Goal: Communication & Community: Share content

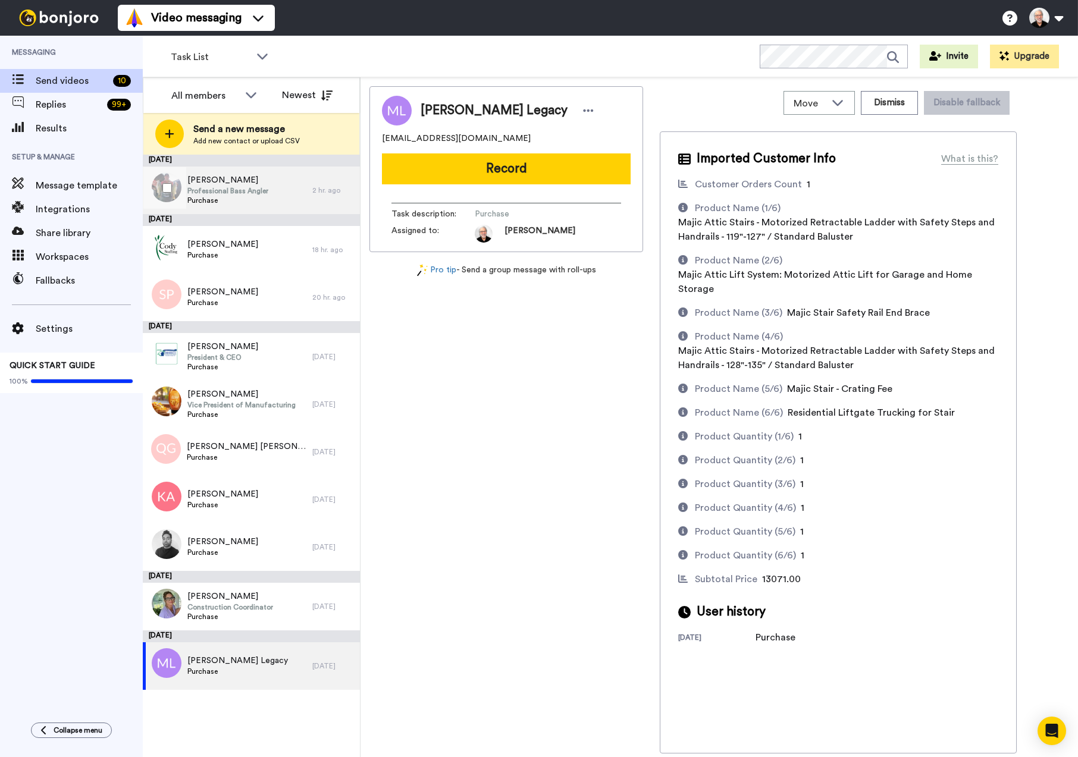
click at [229, 181] on span "Robby Lefere" at bounding box center [227, 180] width 81 height 12
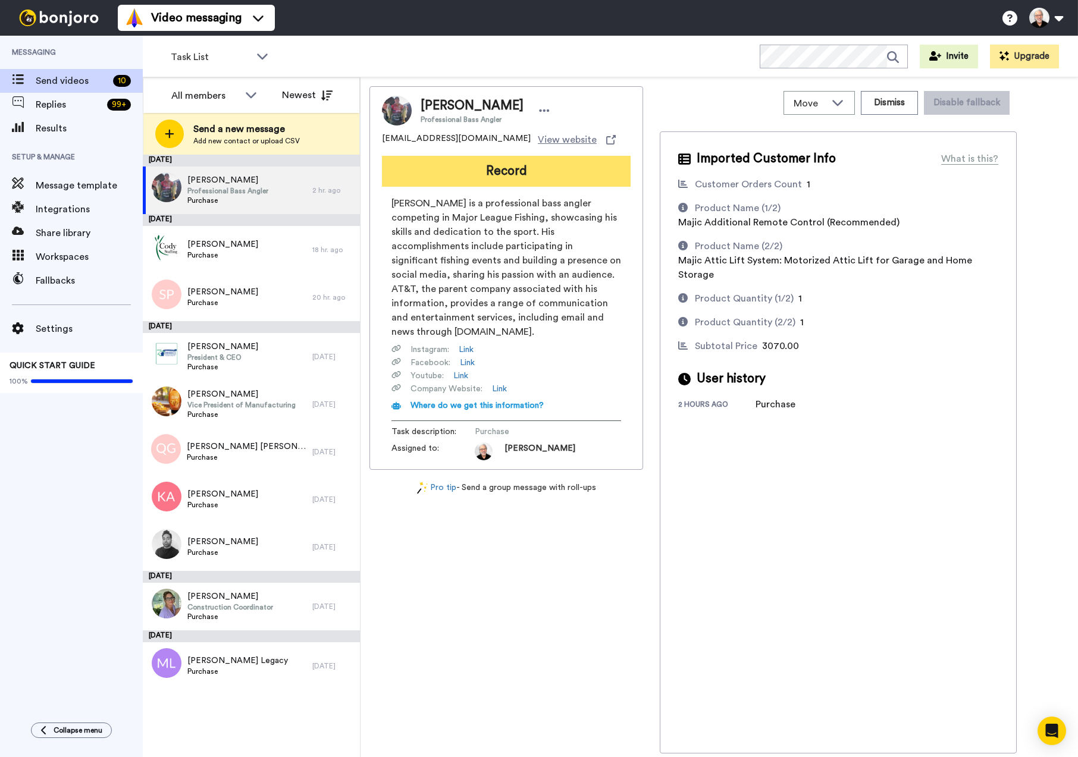
click at [506, 180] on button "Record" at bounding box center [506, 171] width 249 height 31
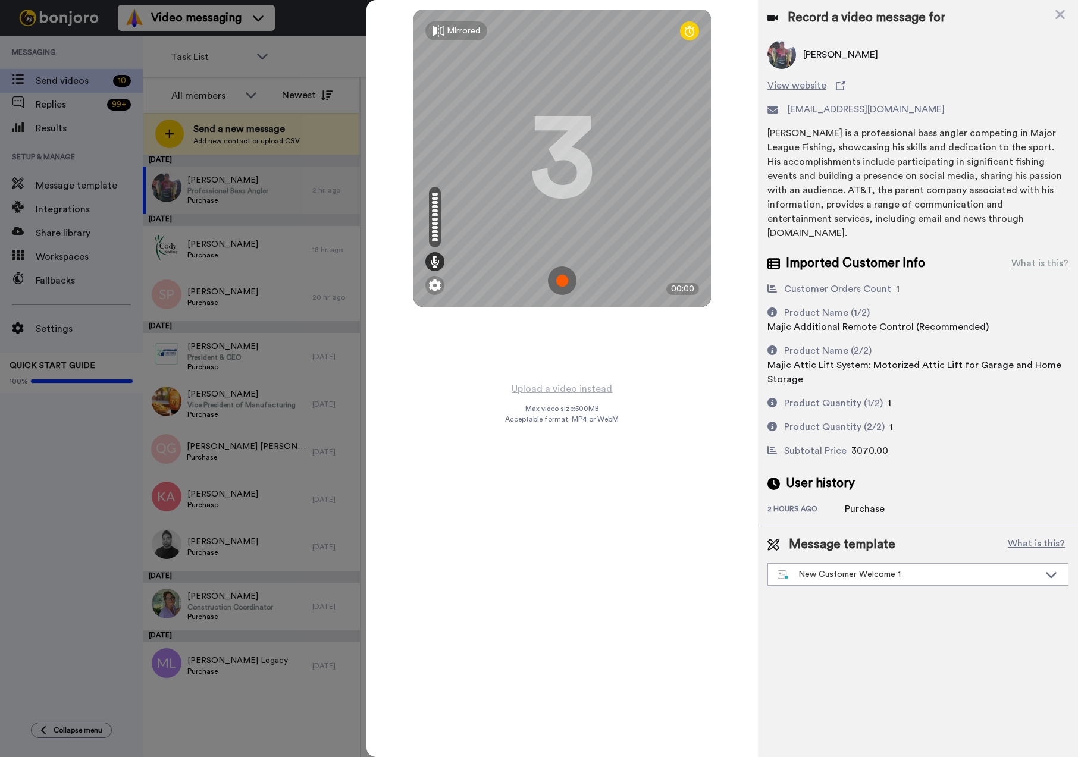
click at [558, 286] on img at bounding box center [562, 281] width 29 height 29
click at [558, 284] on img at bounding box center [562, 281] width 29 height 29
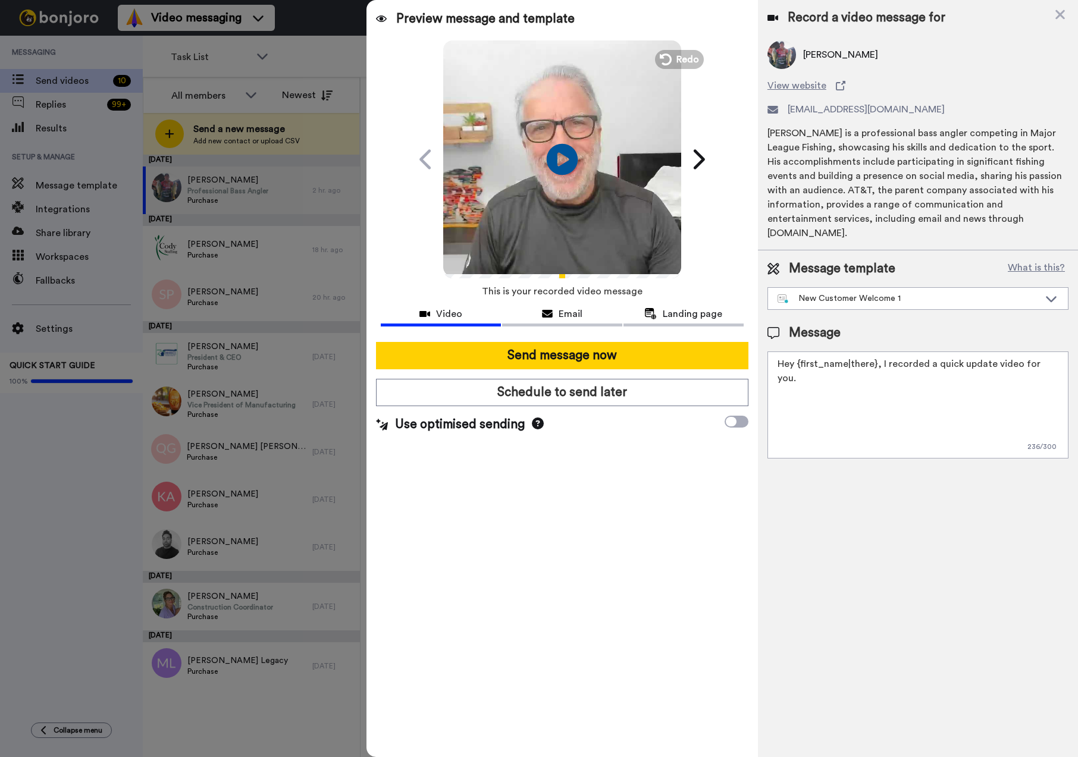
click at [564, 154] on icon at bounding box center [563, 159] width 32 height 32
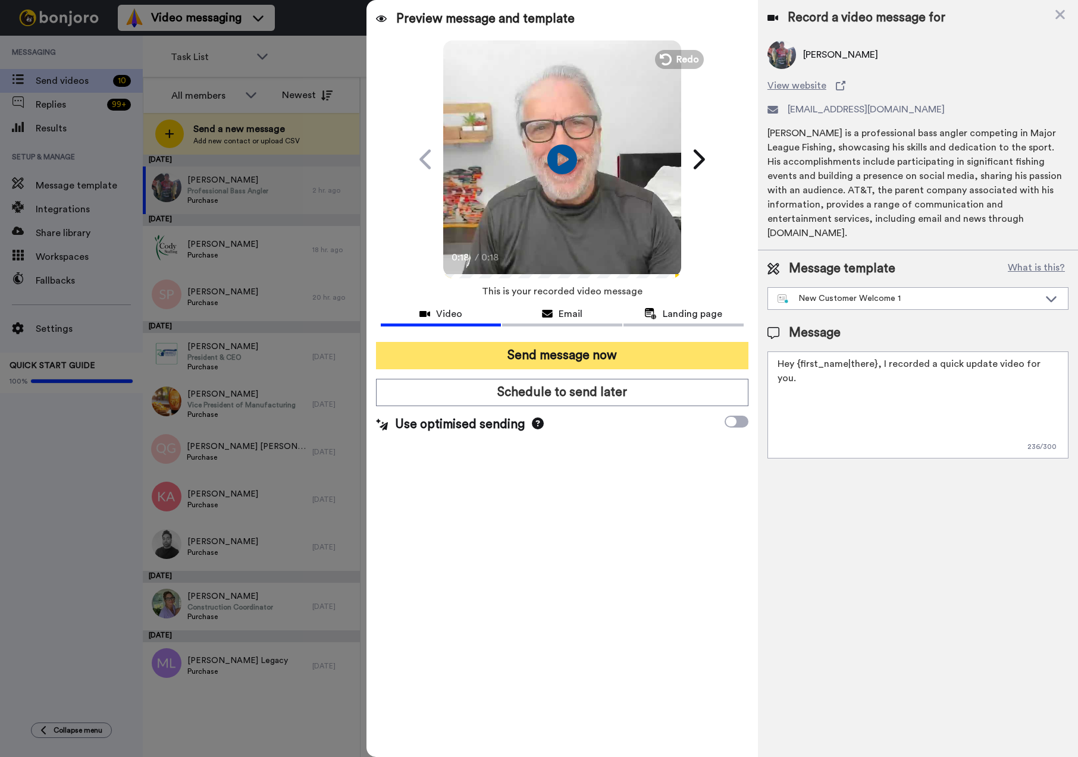
click at [594, 357] on button "Send message now" at bounding box center [562, 355] width 373 height 27
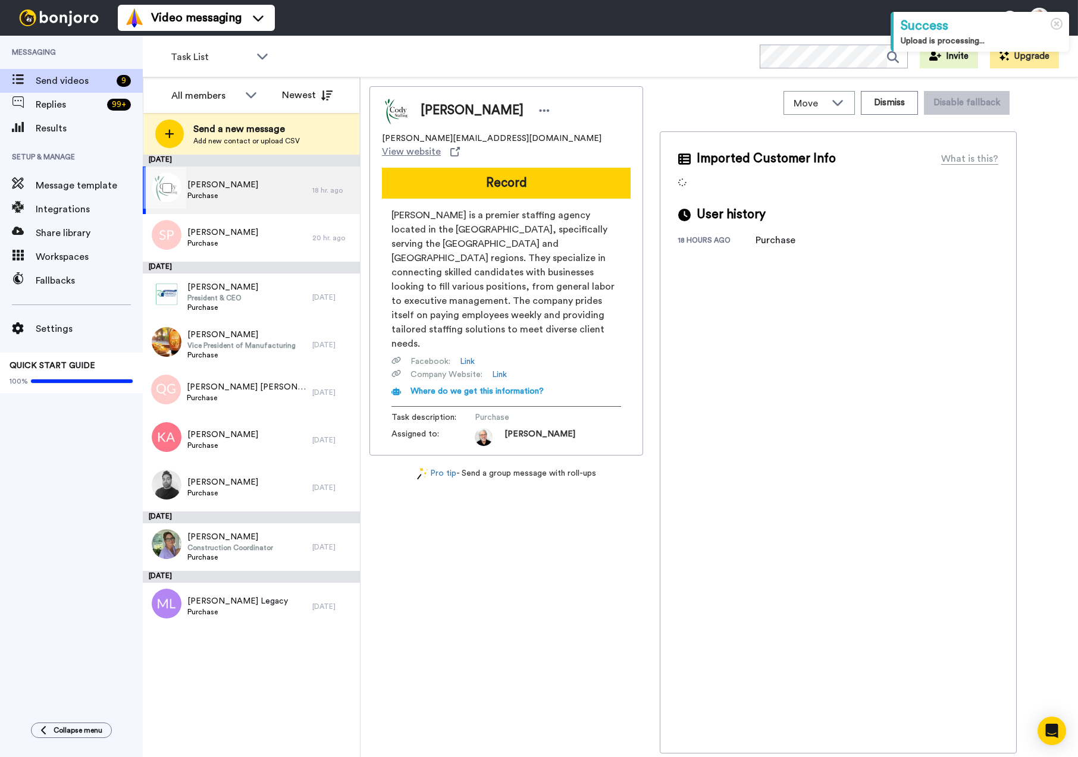
click at [213, 184] on span "Thomas Cody" at bounding box center [222, 185] width 71 height 12
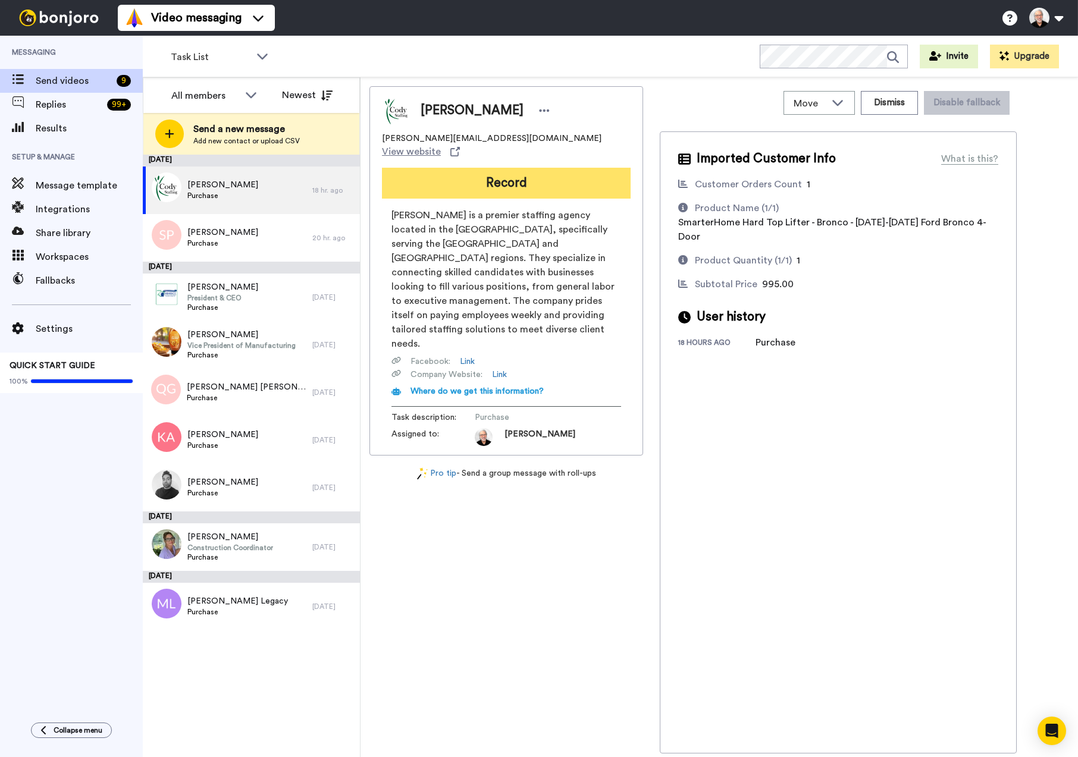
click at [503, 173] on button "Record" at bounding box center [506, 183] width 249 height 31
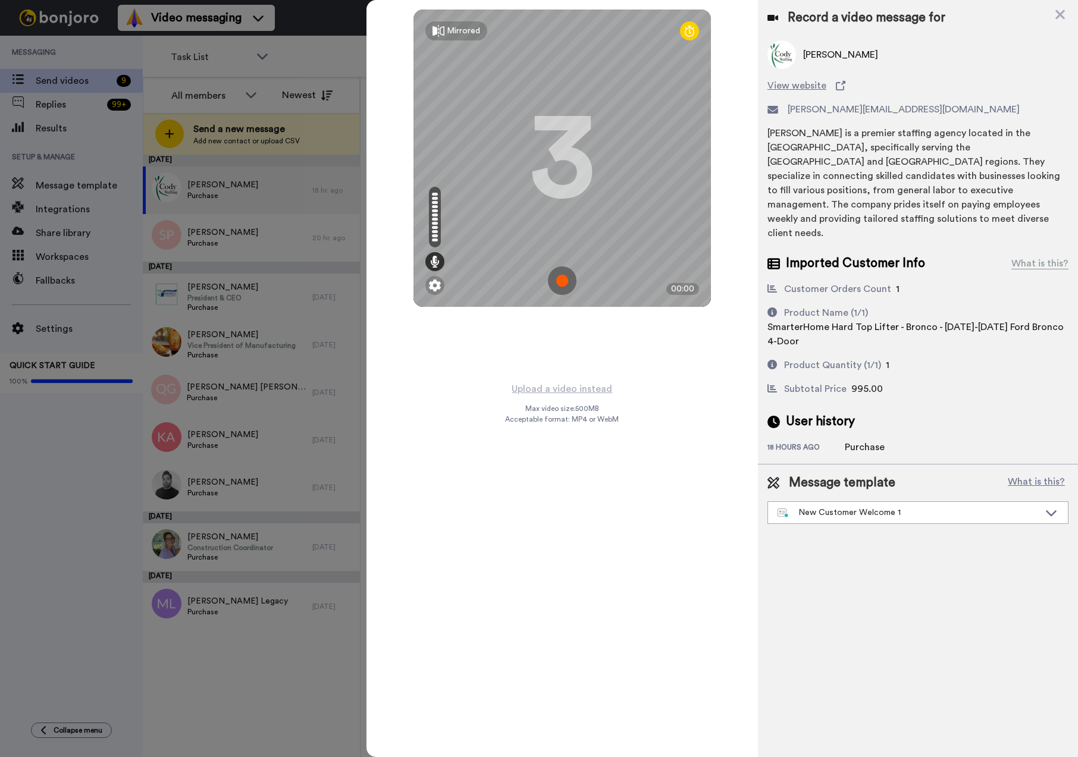
click at [564, 279] on img at bounding box center [562, 281] width 29 height 29
click at [564, 275] on img at bounding box center [562, 281] width 29 height 29
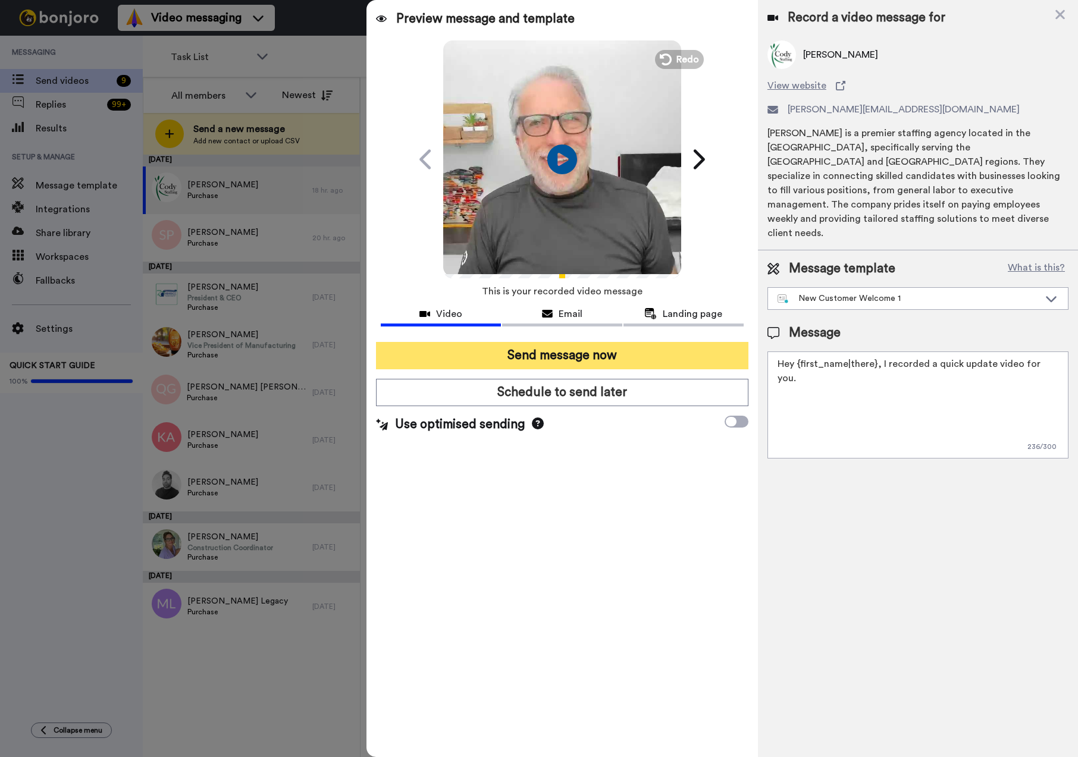
click at [582, 350] on button "Send message now" at bounding box center [562, 355] width 373 height 27
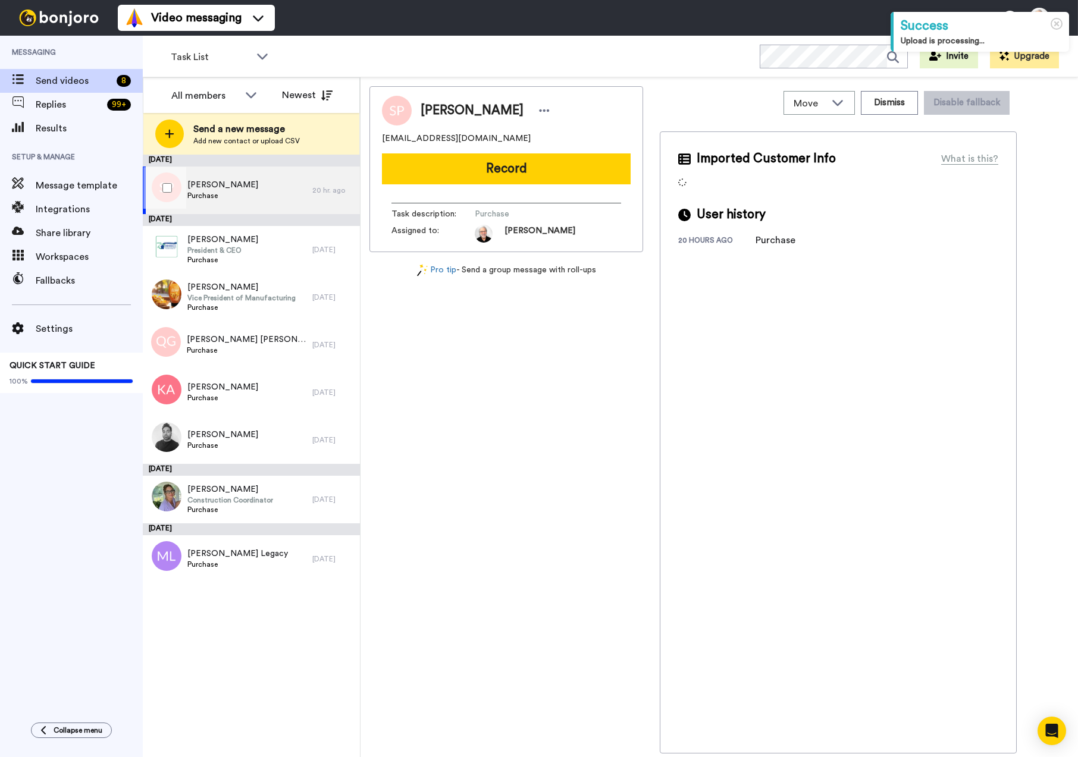
click at [216, 183] on span "[PERSON_NAME]" at bounding box center [222, 185] width 71 height 12
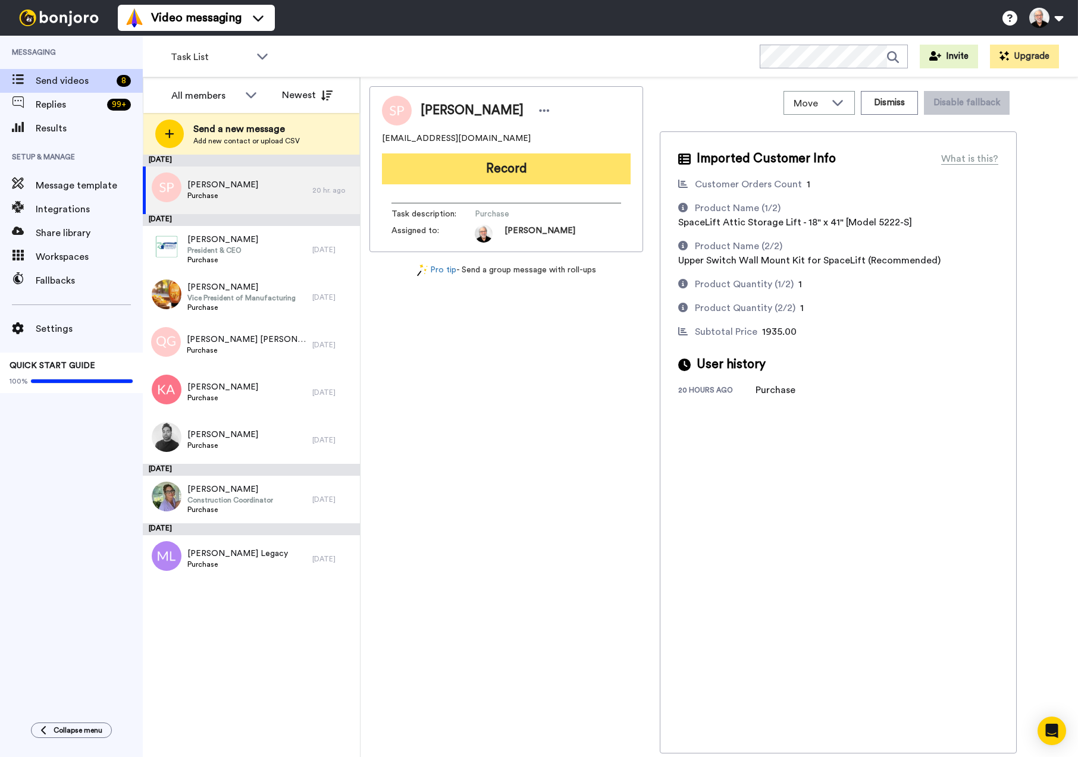
click at [500, 167] on button "Record" at bounding box center [506, 169] width 249 height 31
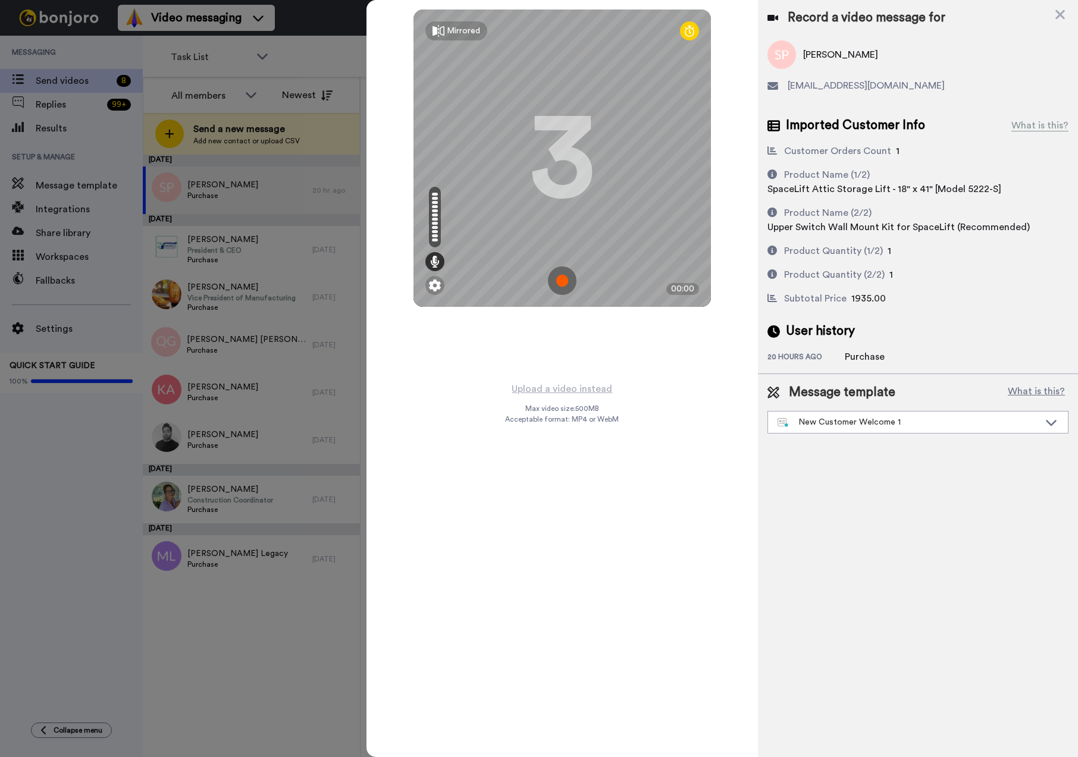
click at [562, 276] on img at bounding box center [562, 281] width 29 height 29
click at [556, 268] on img at bounding box center [562, 281] width 29 height 29
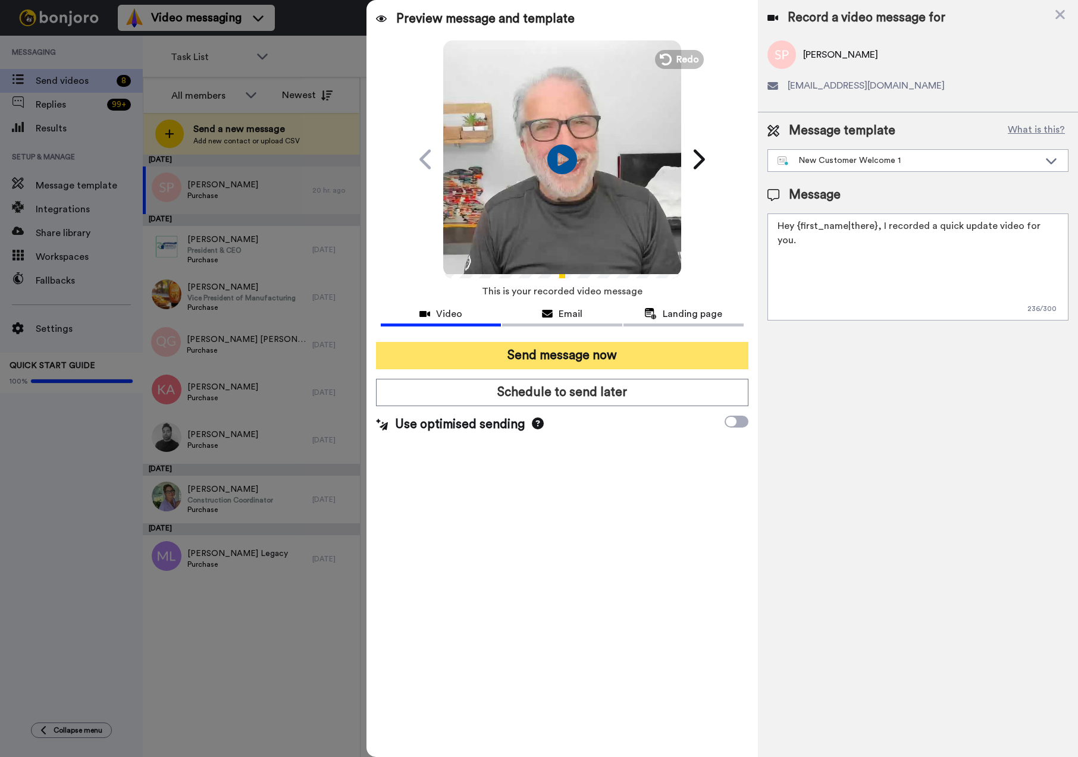
click at [562, 354] on button "Send message now" at bounding box center [562, 355] width 373 height 27
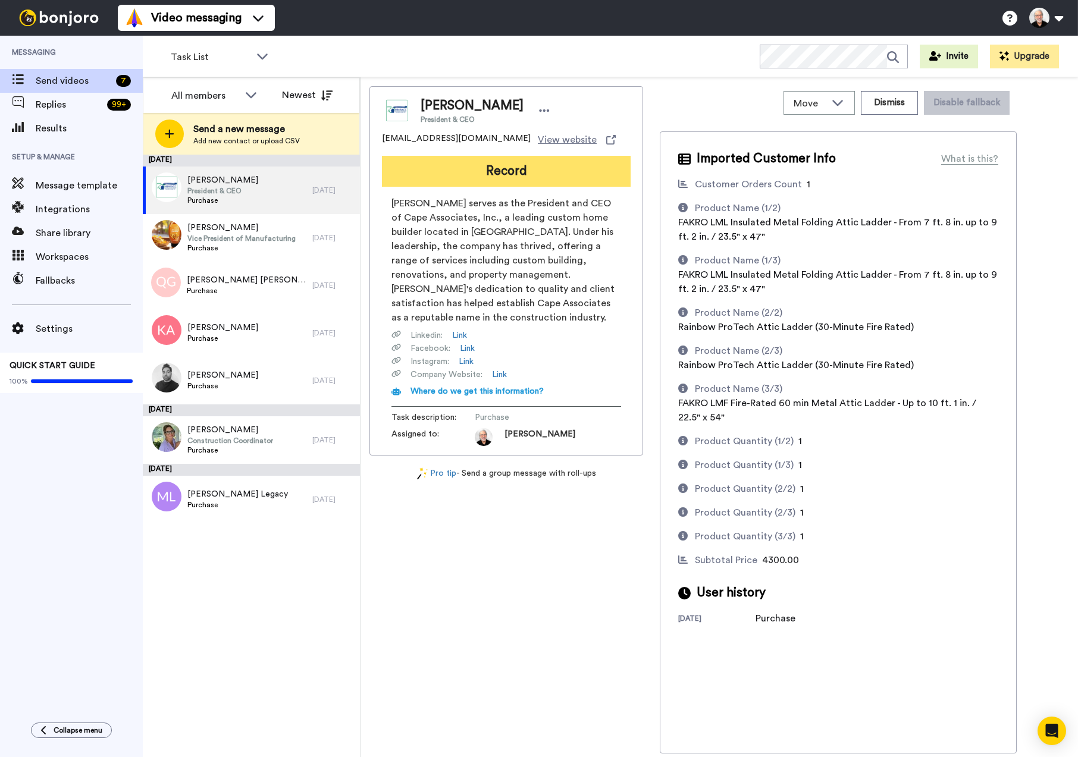
click at [496, 171] on button "Record" at bounding box center [506, 171] width 249 height 31
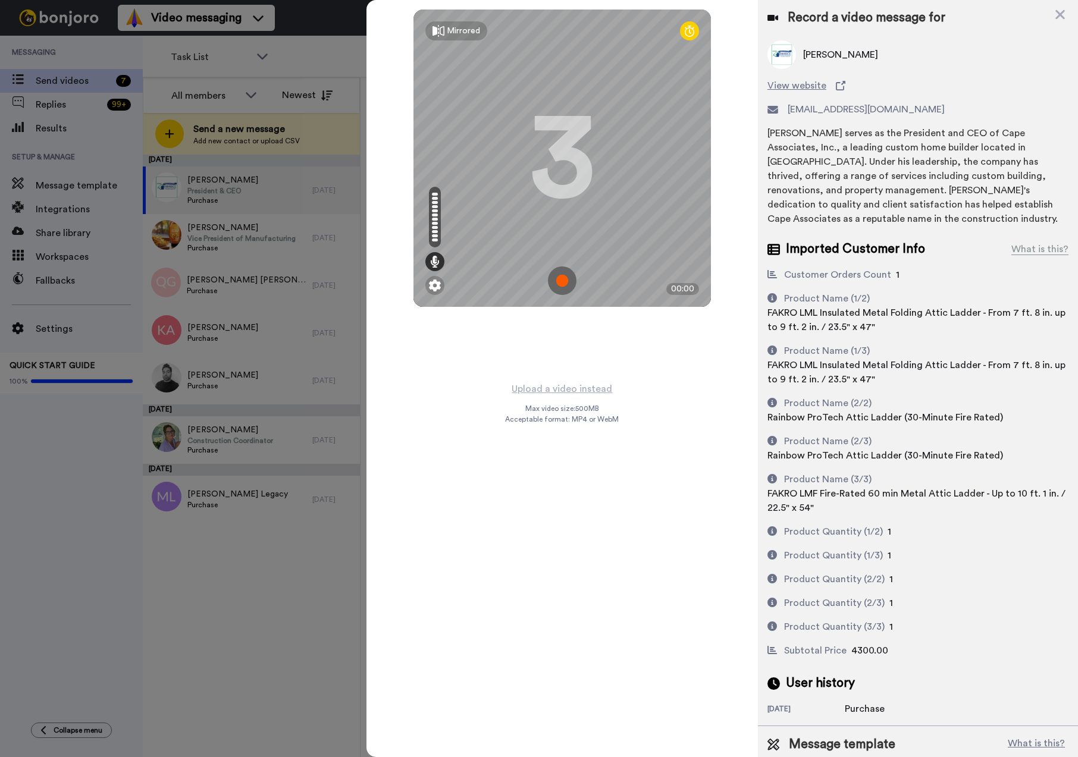
click at [558, 279] on img at bounding box center [562, 281] width 29 height 29
click at [562, 280] on img at bounding box center [562, 281] width 29 height 29
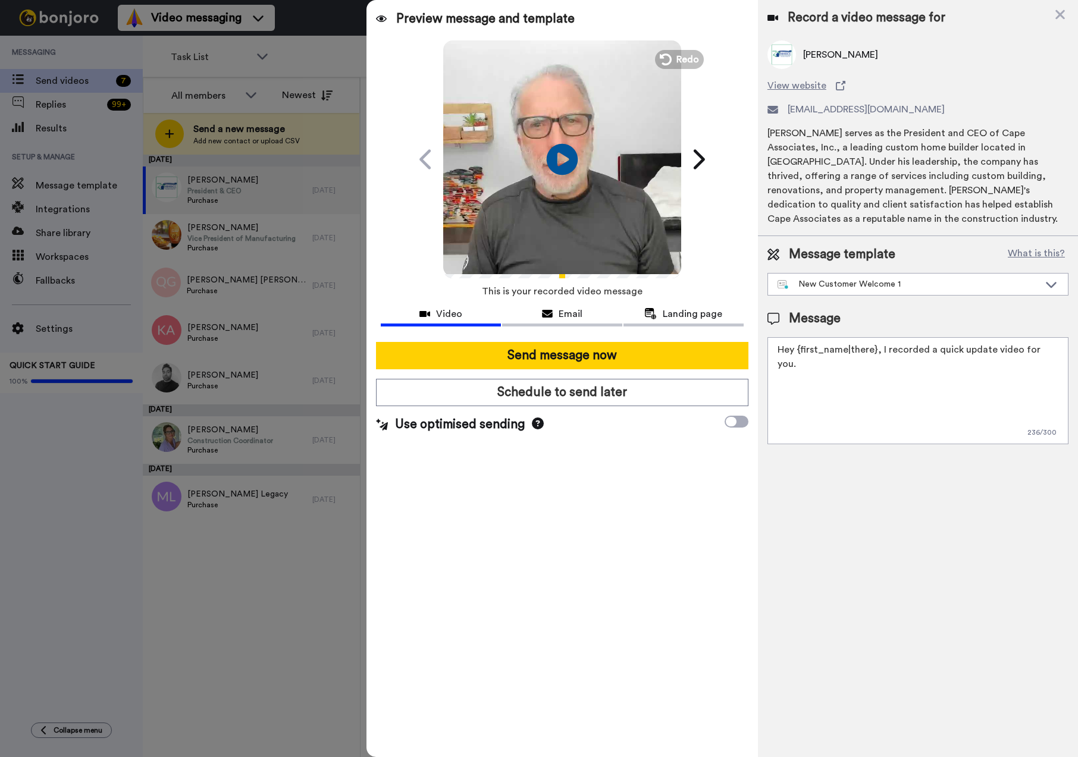
click at [565, 155] on icon at bounding box center [563, 159] width 32 height 32
click at [555, 150] on icon at bounding box center [563, 159] width 32 height 32
click at [676, 52] on button "Redo" at bounding box center [680, 59] width 54 height 21
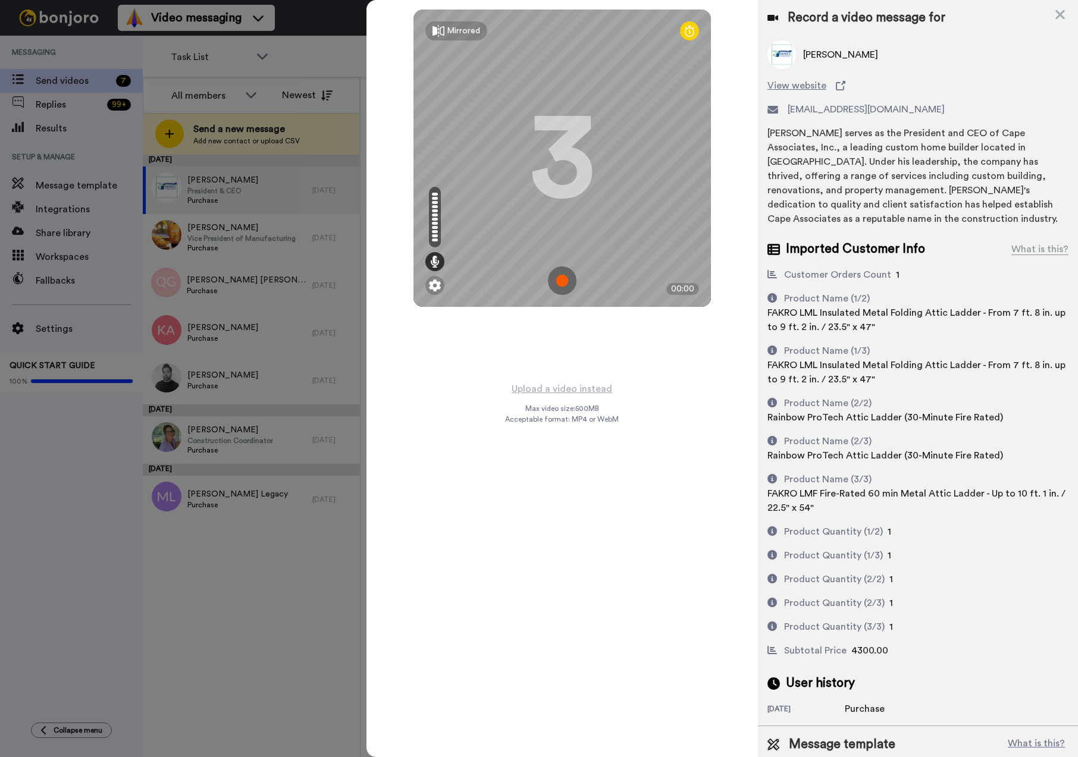
click at [561, 276] on img at bounding box center [562, 281] width 29 height 29
click at [562, 278] on img at bounding box center [562, 281] width 29 height 29
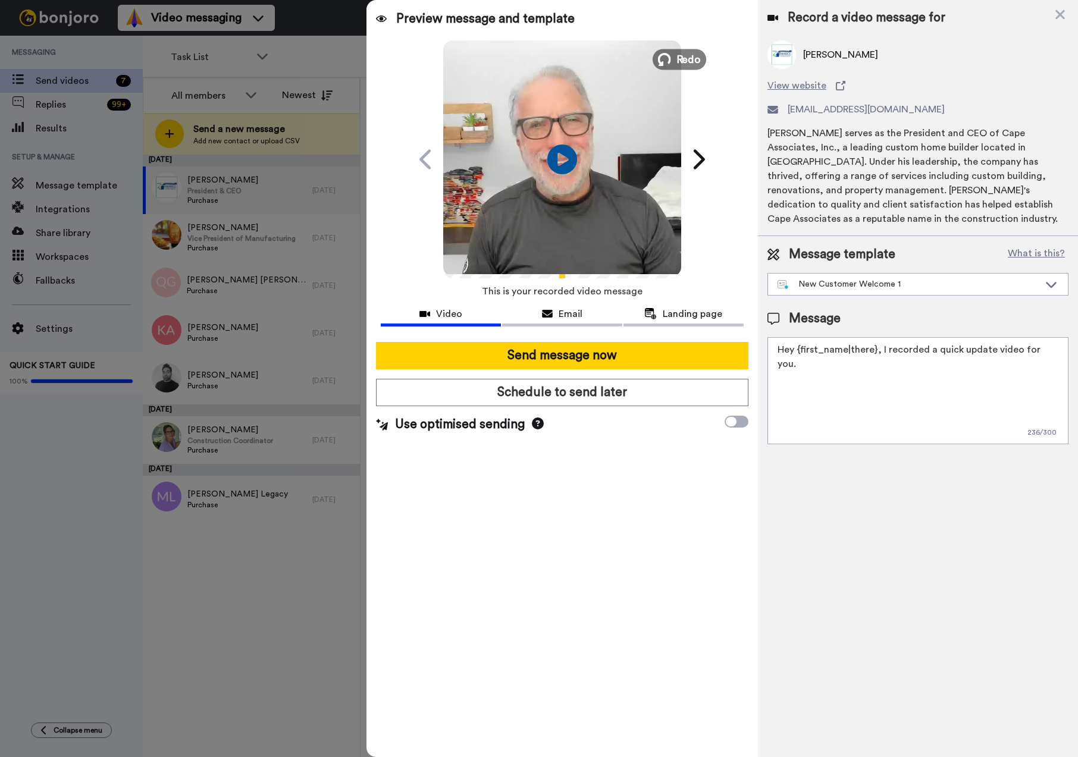
click at [674, 53] on button "Redo" at bounding box center [680, 59] width 54 height 21
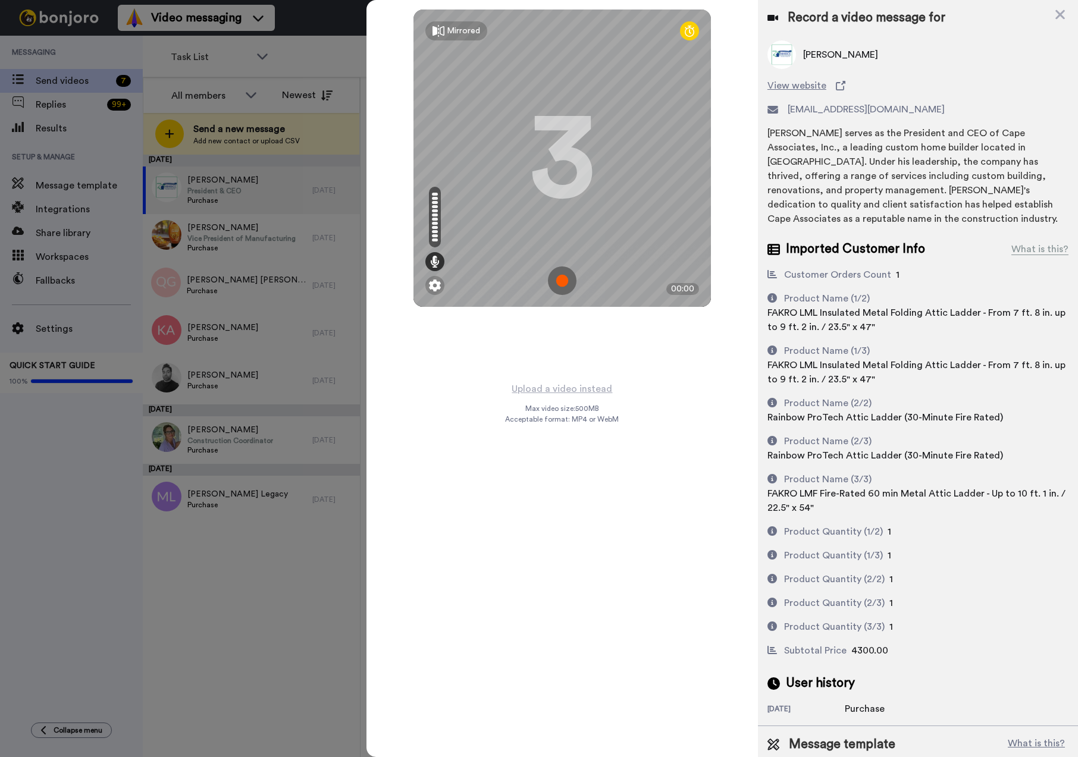
click at [561, 281] on img at bounding box center [562, 281] width 29 height 29
click at [564, 276] on img at bounding box center [562, 281] width 29 height 29
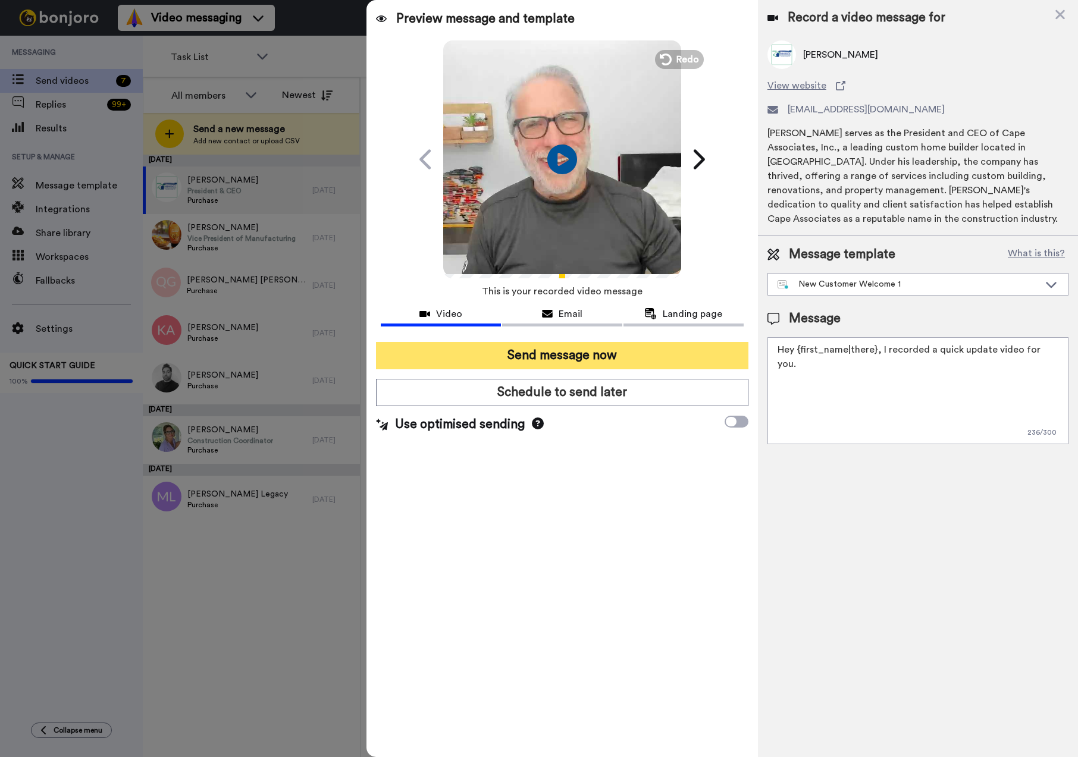
click at [566, 354] on button "Send message now" at bounding box center [562, 355] width 373 height 27
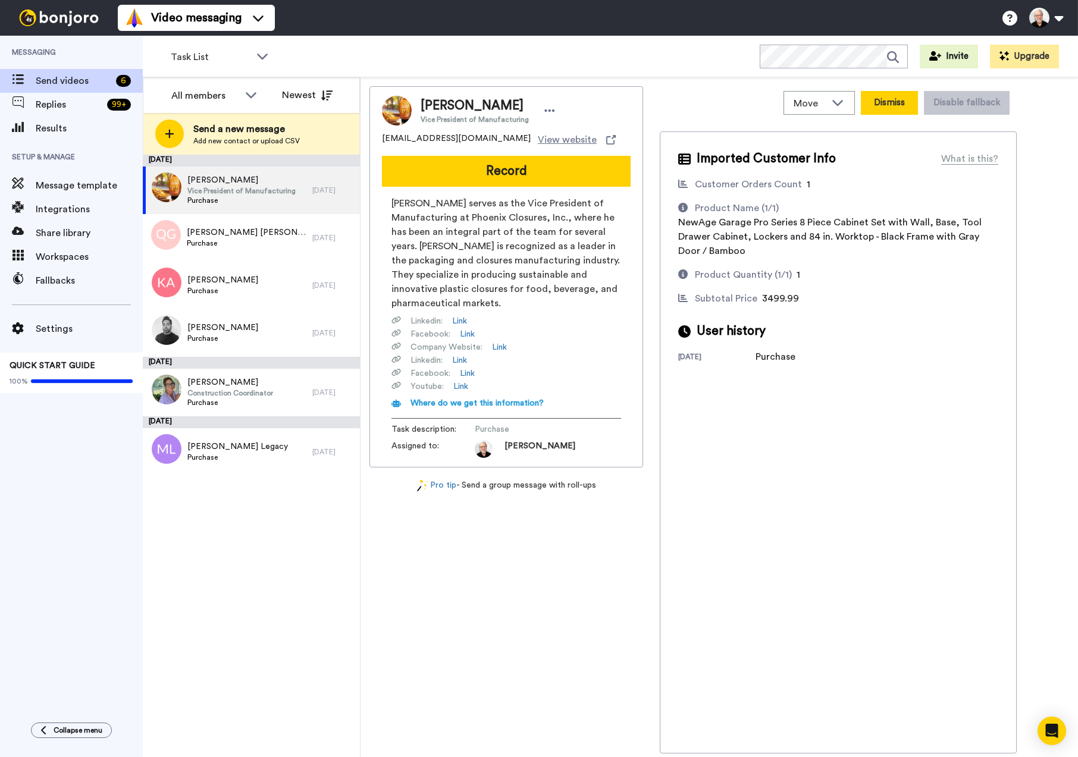
click at [888, 104] on button "Dismiss" at bounding box center [889, 103] width 57 height 24
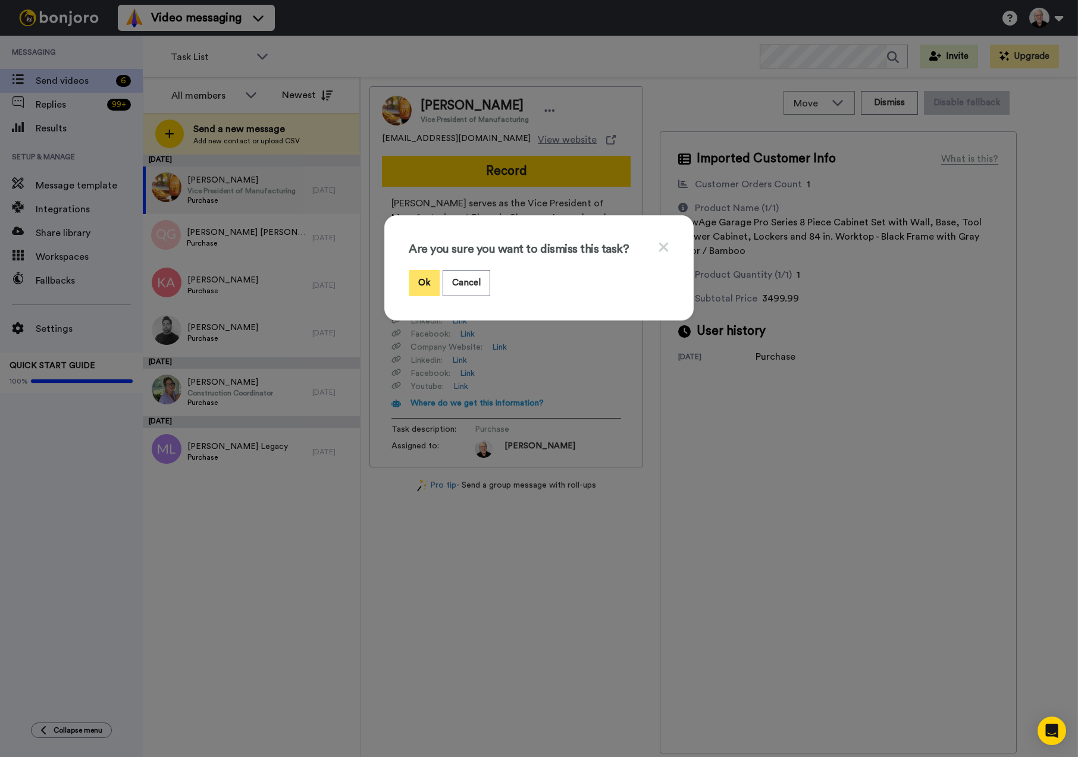
click at [415, 283] on button "Ok" at bounding box center [424, 283] width 31 height 26
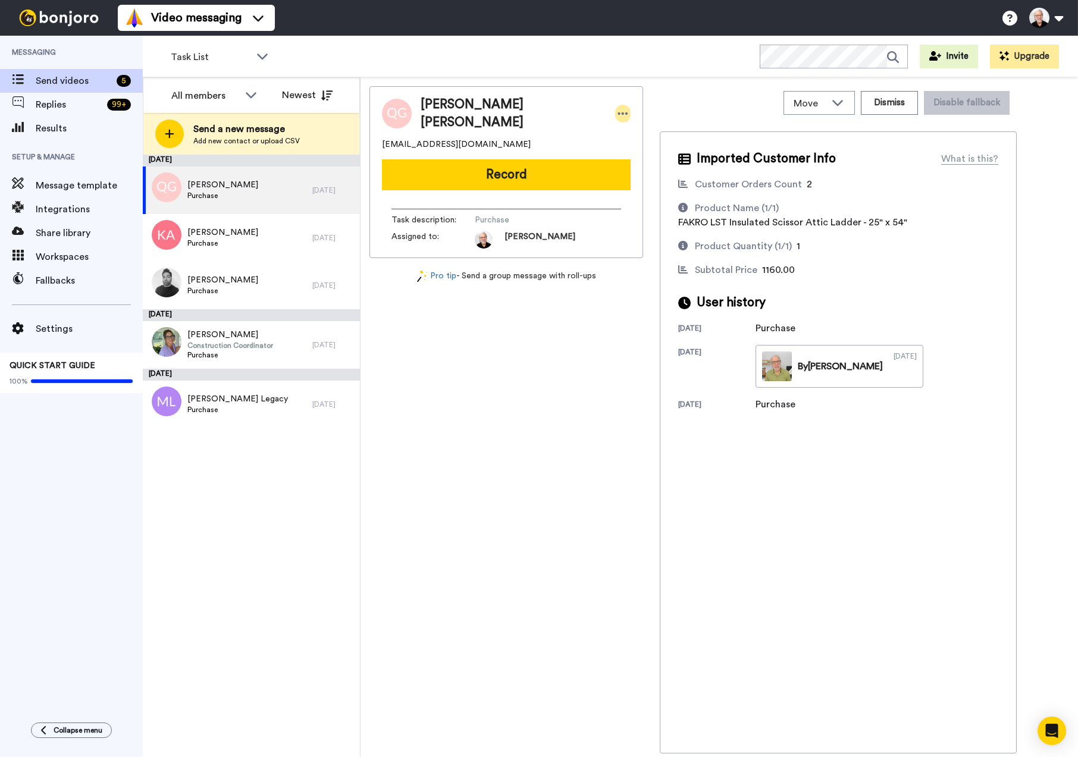
click at [618, 109] on icon at bounding box center [623, 114] width 11 height 12
click at [593, 130] on li "Edit contact" at bounding box center [590, 131] width 86 height 17
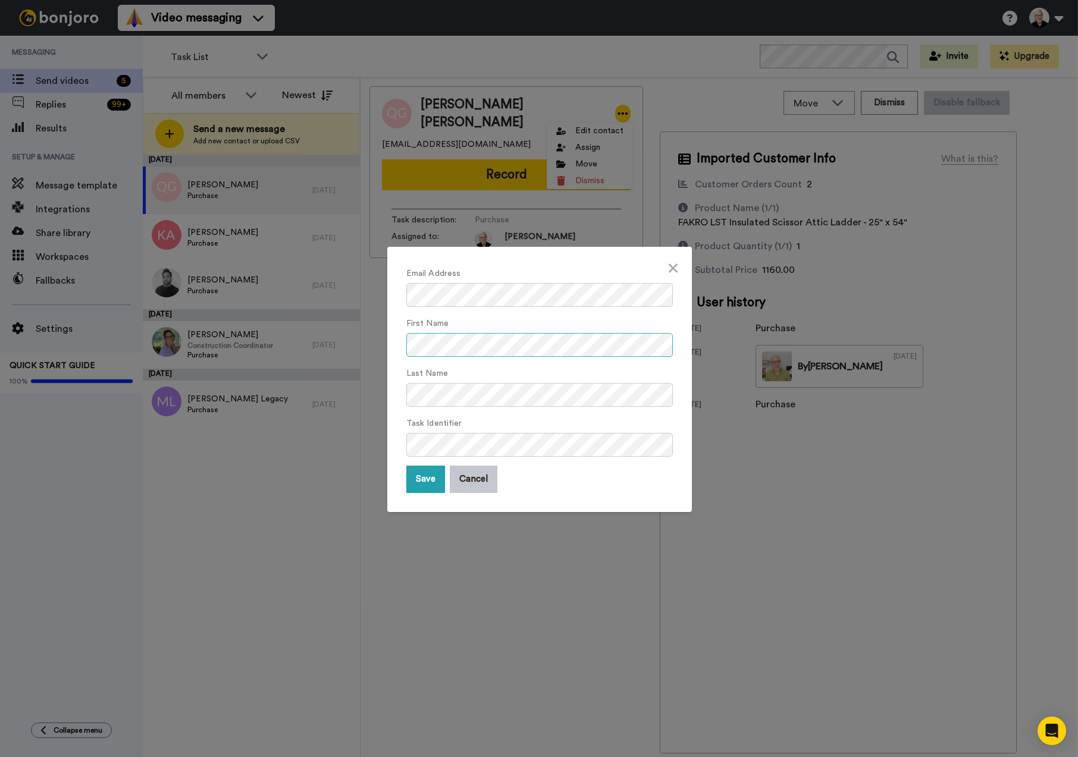
click at [605, 329] on div "First Name" at bounding box center [539, 336] width 267 height 41
click at [417, 480] on button "Save" at bounding box center [425, 479] width 39 height 27
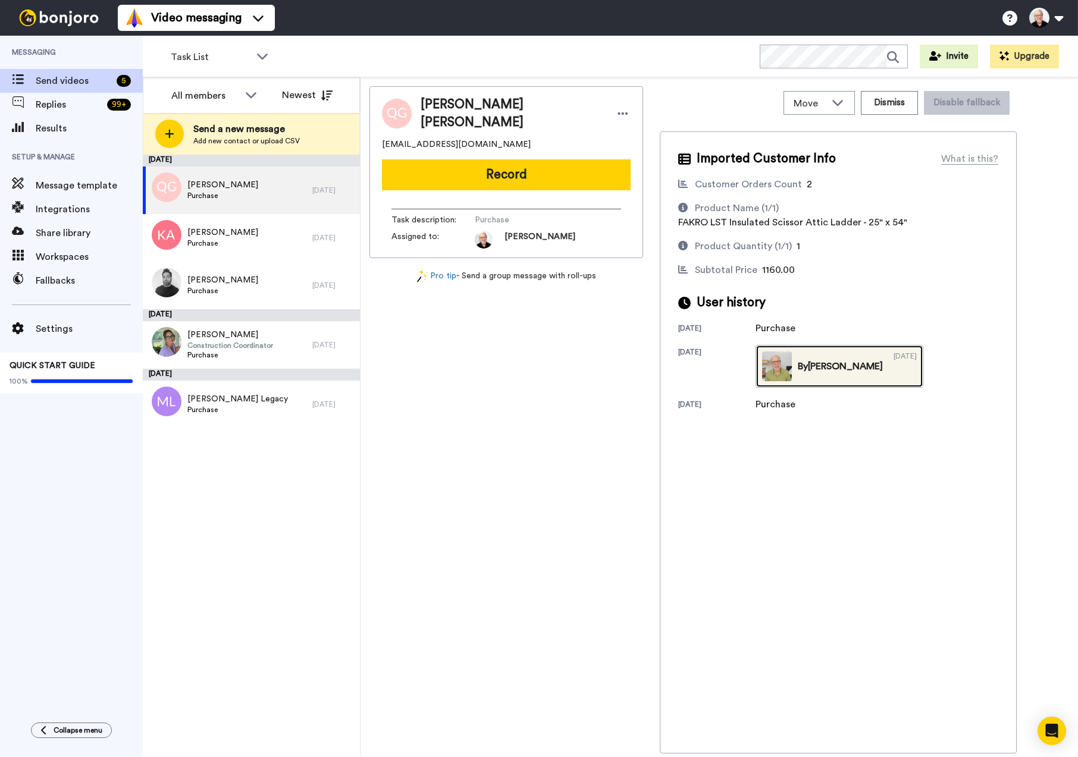
click at [779, 365] on img at bounding box center [777, 367] width 30 height 30
click at [227, 182] on span "Quinn Garvik" at bounding box center [222, 185] width 71 height 12
click at [213, 186] on span "Quinn Garvik" at bounding box center [222, 185] width 71 height 12
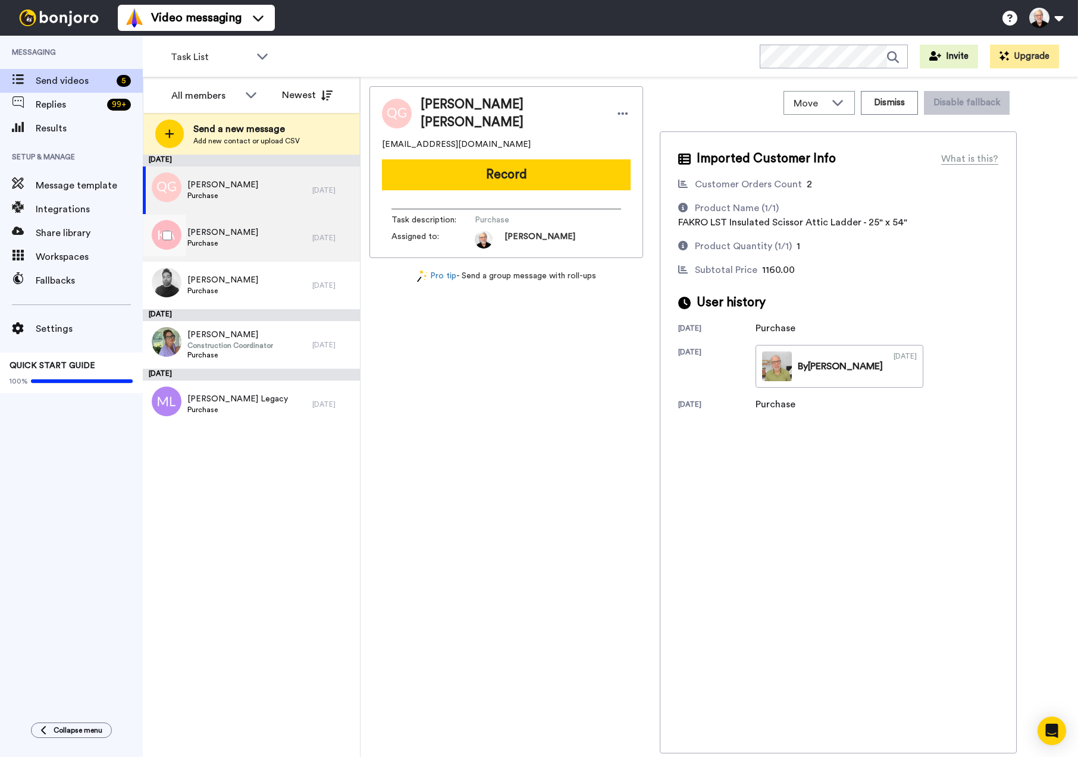
click at [221, 236] on span "[PERSON_NAME]" at bounding box center [222, 233] width 71 height 12
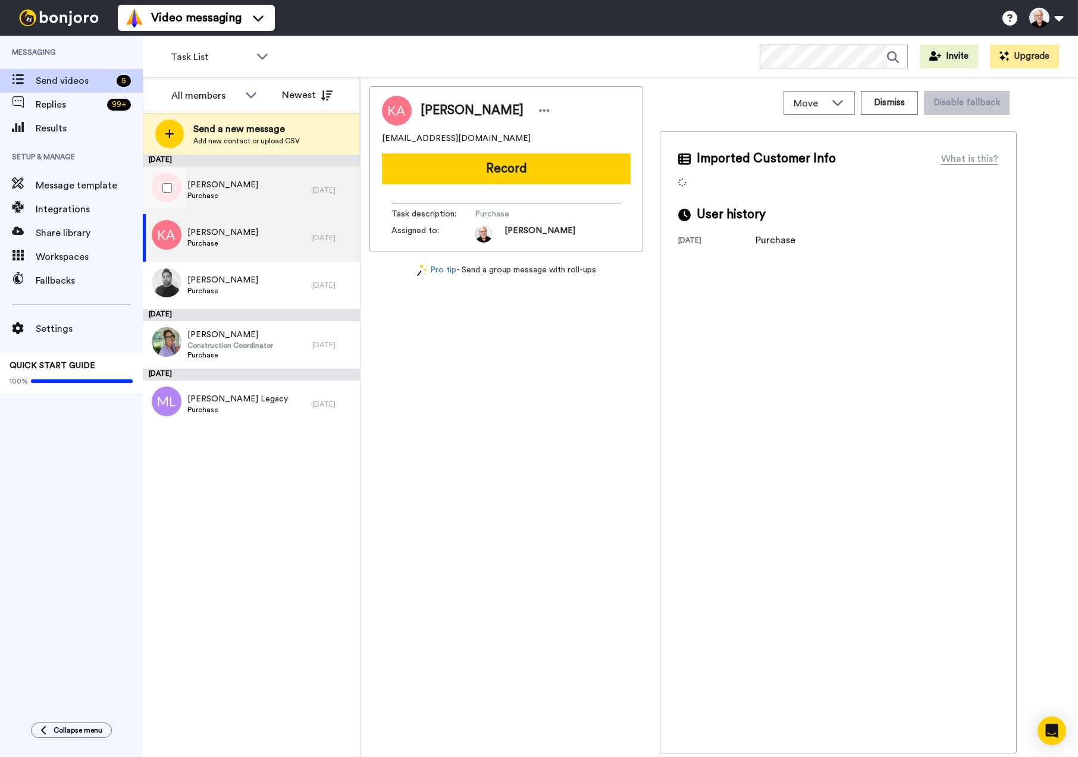
click at [208, 184] on span "Quinn Garvik" at bounding box center [222, 185] width 71 height 12
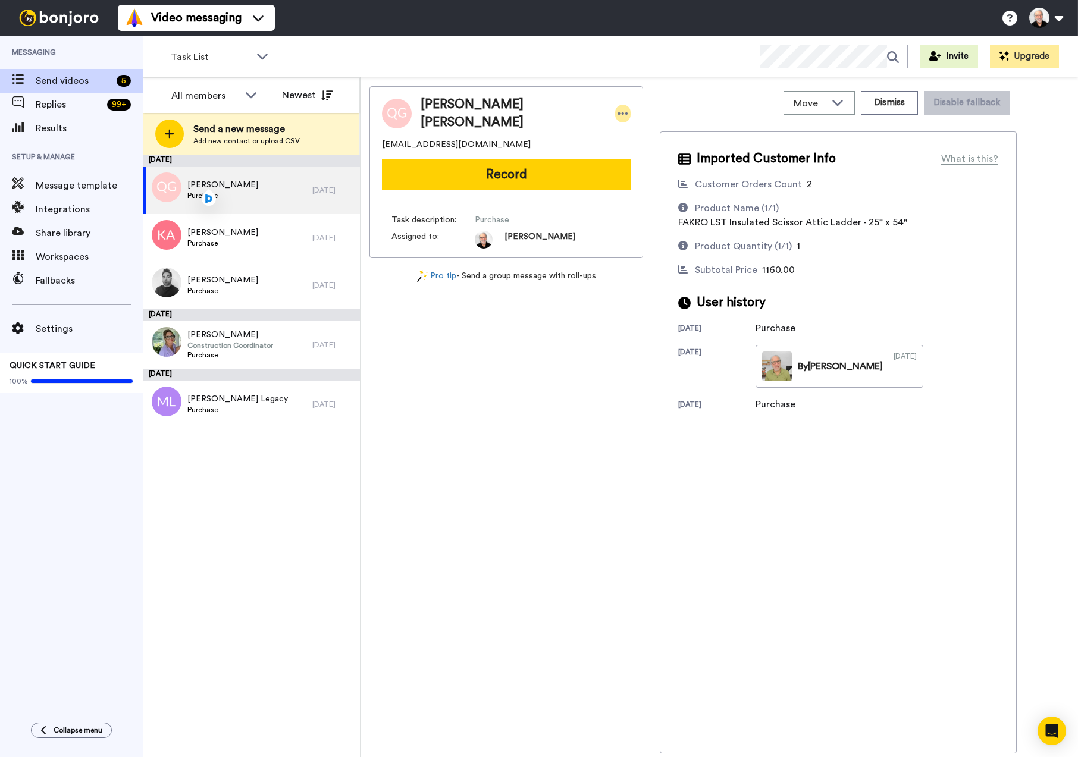
click at [618, 109] on icon at bounding box center [623, 114] width 11 height 12
click at [590, 133] on li "Edit contact" at bounding box center [590, 131] width 86 height 17
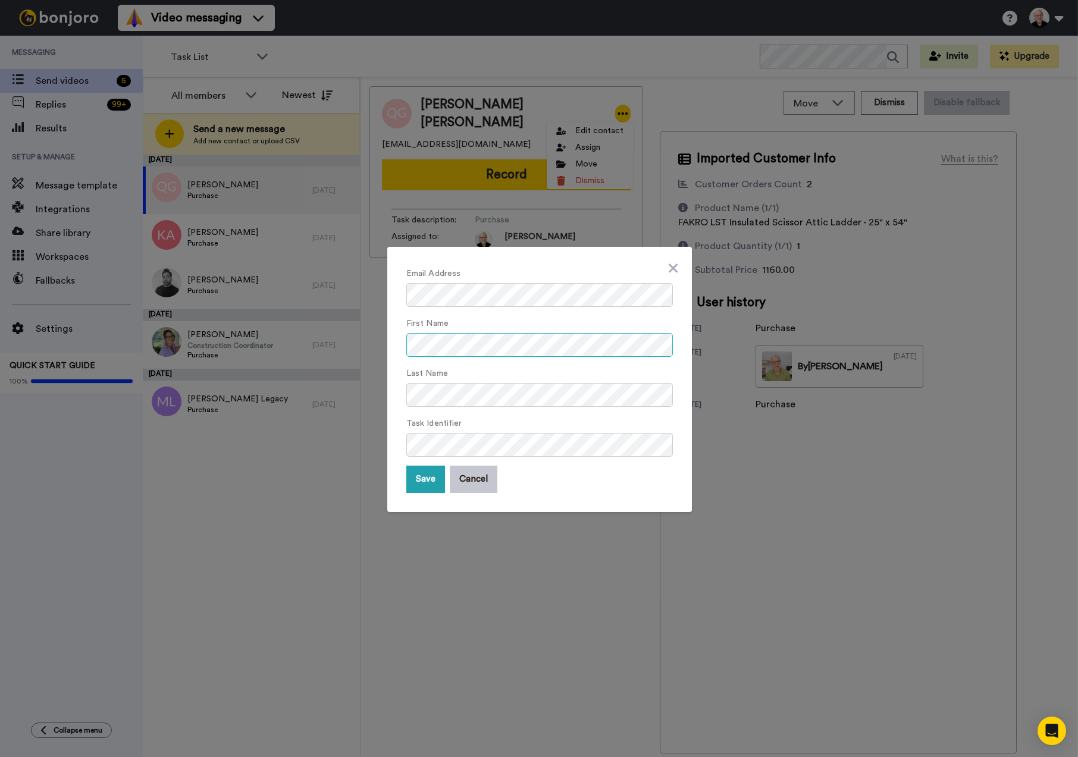
click at [595, 314] on form "Email Address First Name Last Name Task Identifier Save Cancel" at bounding box center [539, 379] width 267 height 227
drag, startPoint x: 415, startPoint y: 483, endPoint x: 412, endPoint y: 477, distance: 6.1
click at [416, 483] on button "Save" at bounding box center [425, 479] width 39 height 27
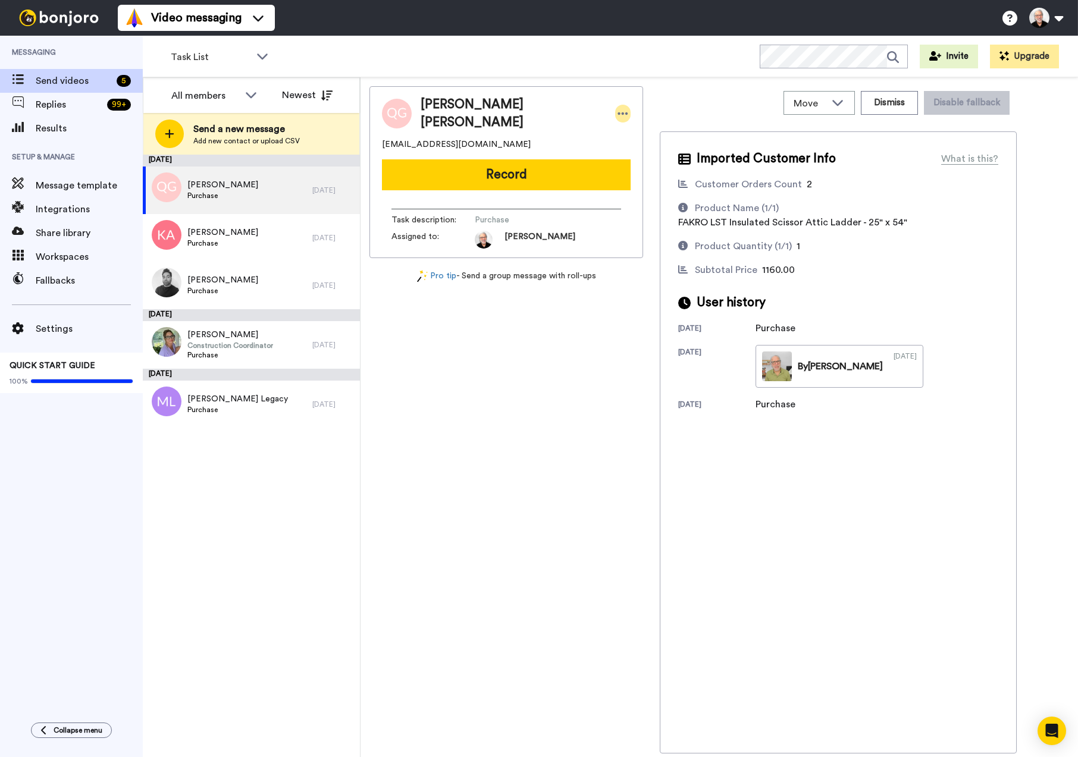
click at [618, 108] on icon at bounding box center [623, 114] width 11 height 12
click at [581, 133] on li "Edit contact" at bounding box center [590, 131] width 86 height 17
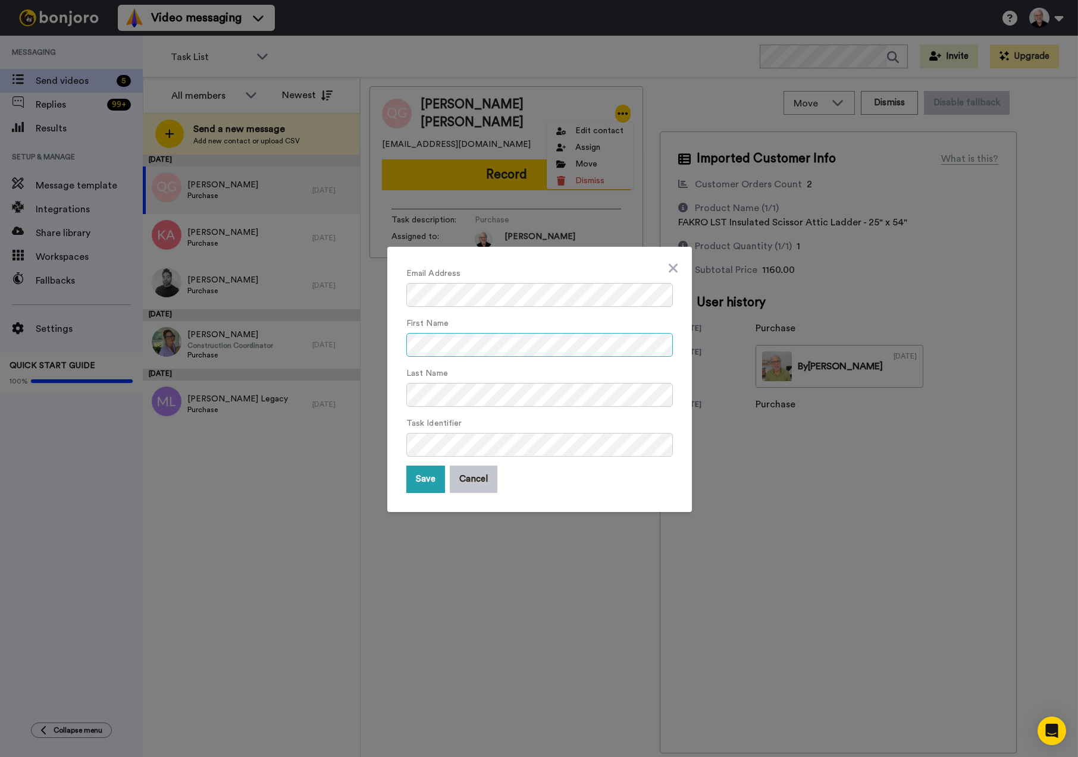
click at [621, 323] on div "First Name" at bounding box center [539, 336] width 267 height 41
click at [418, 481] on button "Save" at bounding box center [425, 479] width 39 height 27
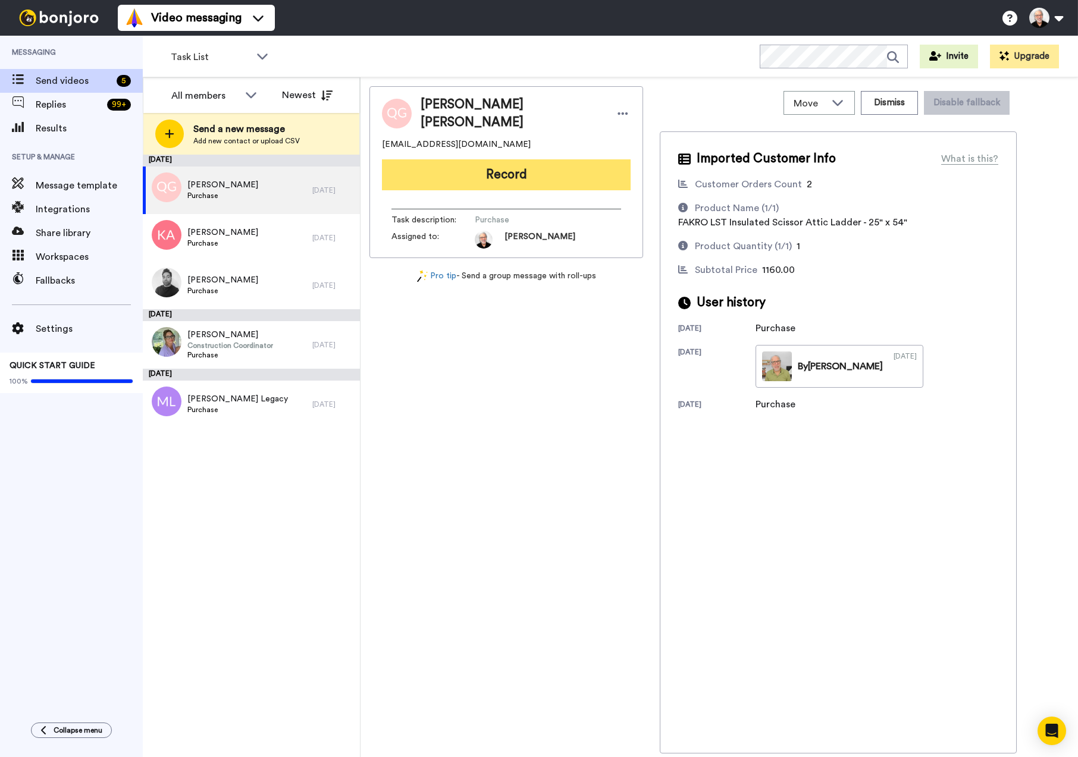
click at [516, 170] on button "Record" at bounding box center [506, 174] width 249 height 31
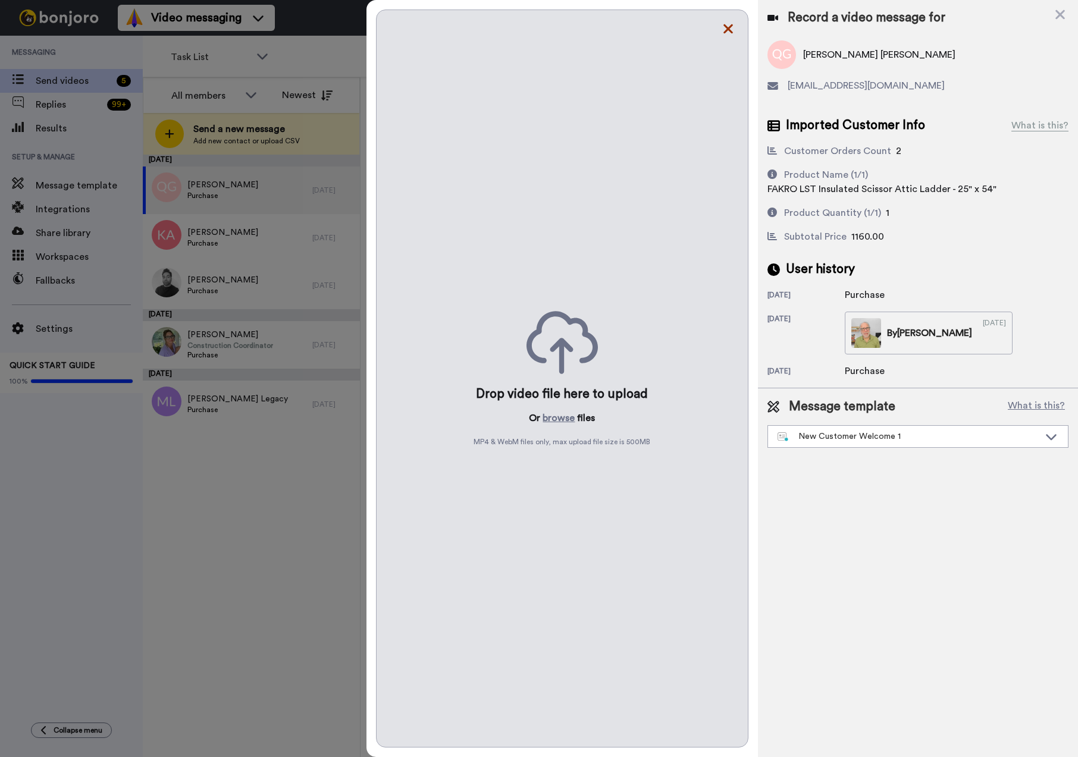
click at [728, 27] on icon at bounding box center [729, 29] width 10 height 10
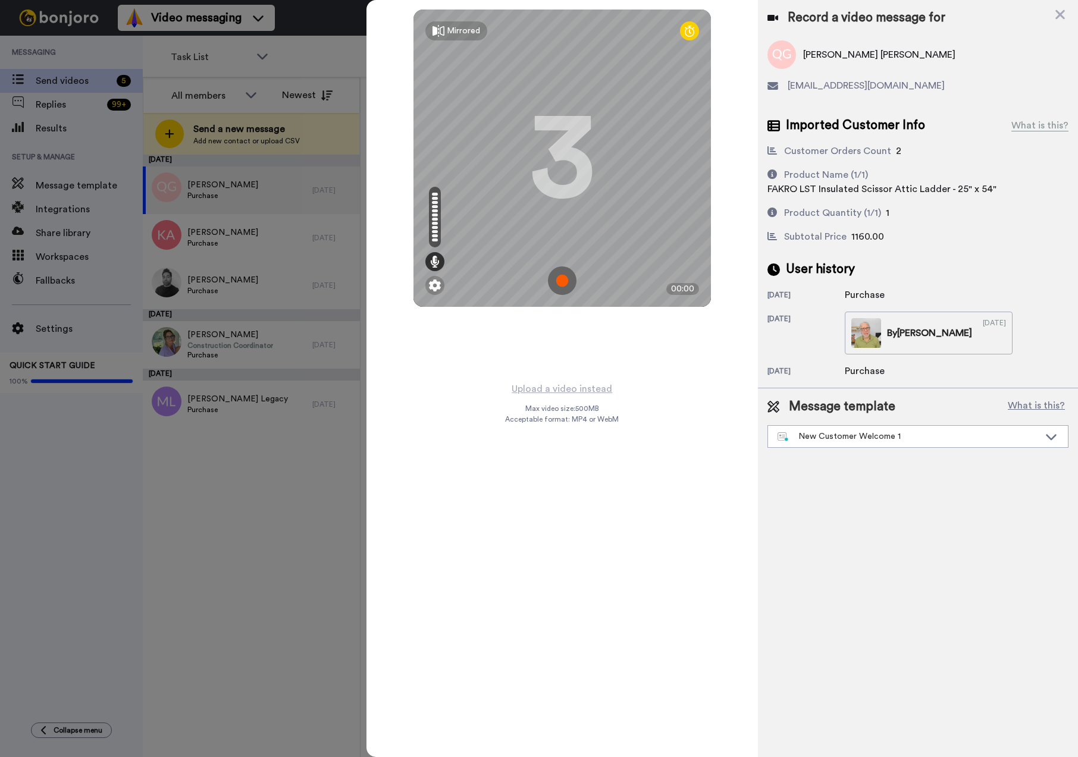
click at [561, 280] on img at bounding box center [562, 281] width 29 height 29
click at [565, 284] on img at bounding box center [562, 281] width 29 height 29
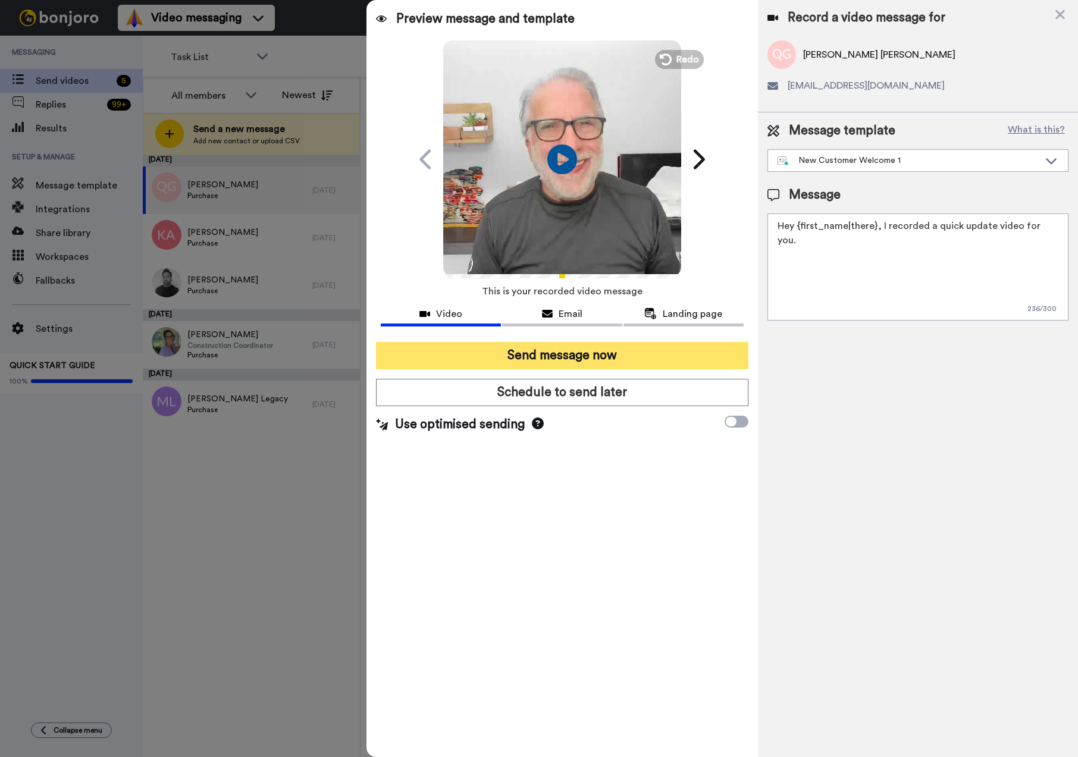
click at [554, 356] on button "Send message now" at bounding box center [562, 355] width 373 height 27
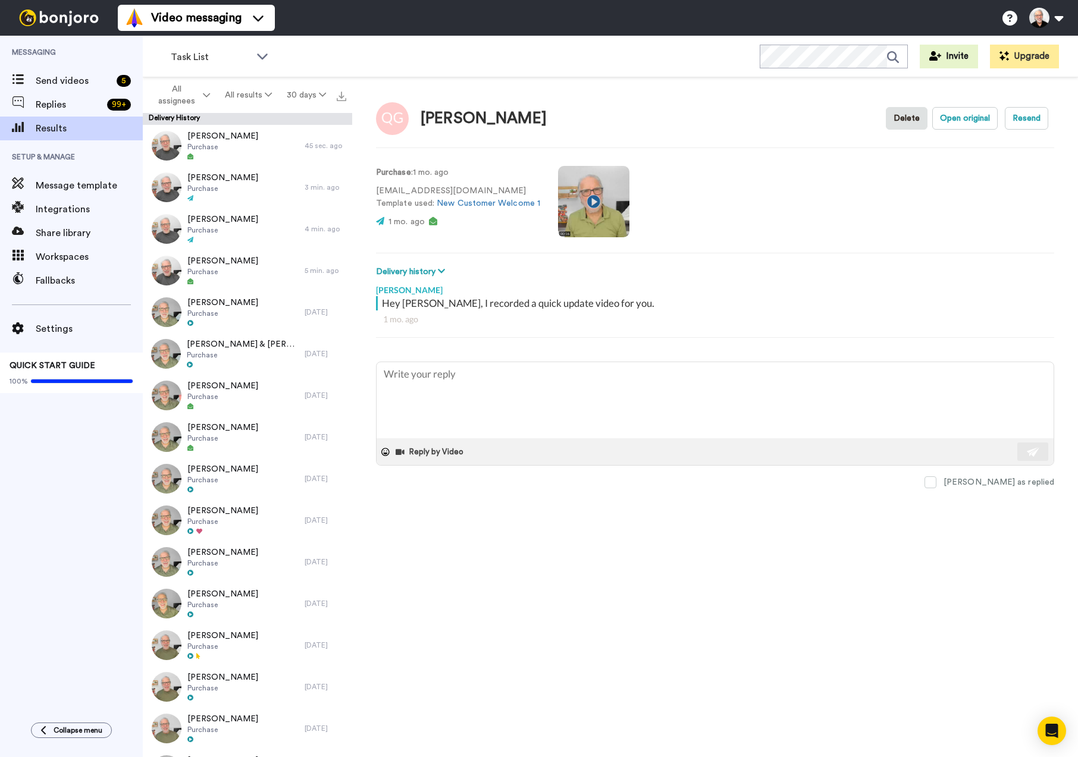
click at [586, 204] on video at bounding box center [593, 201] width 71 height 71
click at [593, 201] on video at bounding box center [593, 201] width 71 height 71
type textarea "x"
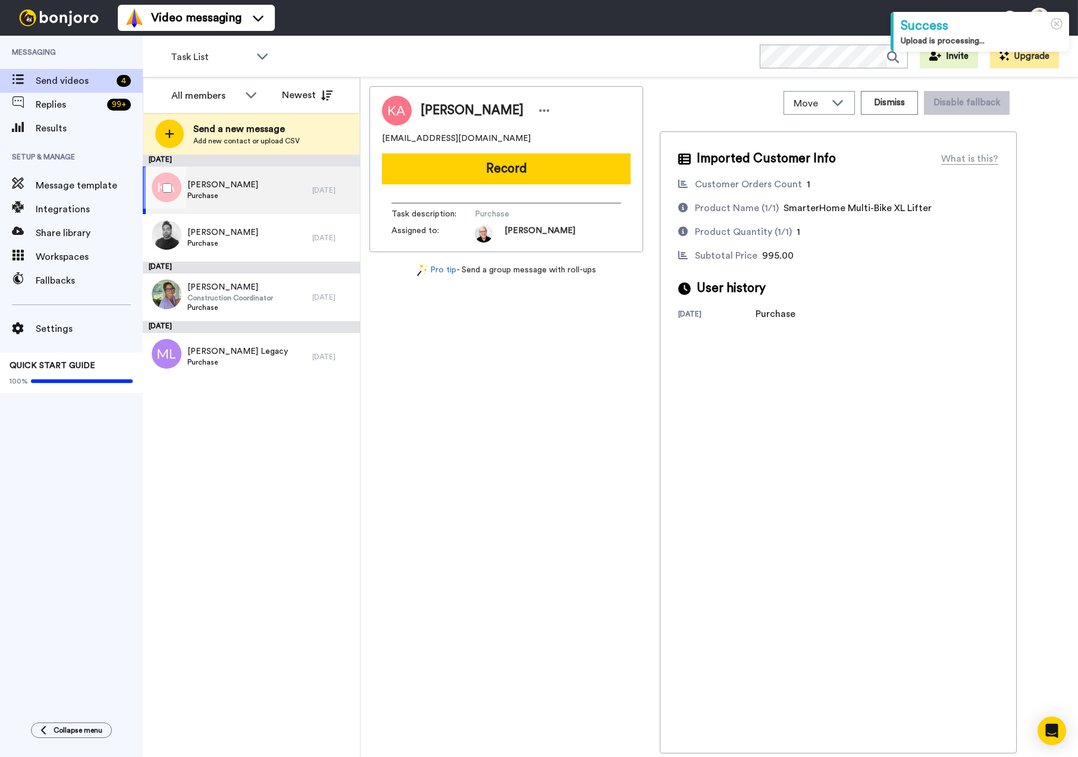
click at [215, 186] on span "[PERSON_NAME]" at bounding box center [222, 185] width 71 height 12
click at [249, 187] on div "[PERSON_NAME] Purchase" at bounding box center [228, 191] width 170 height 48
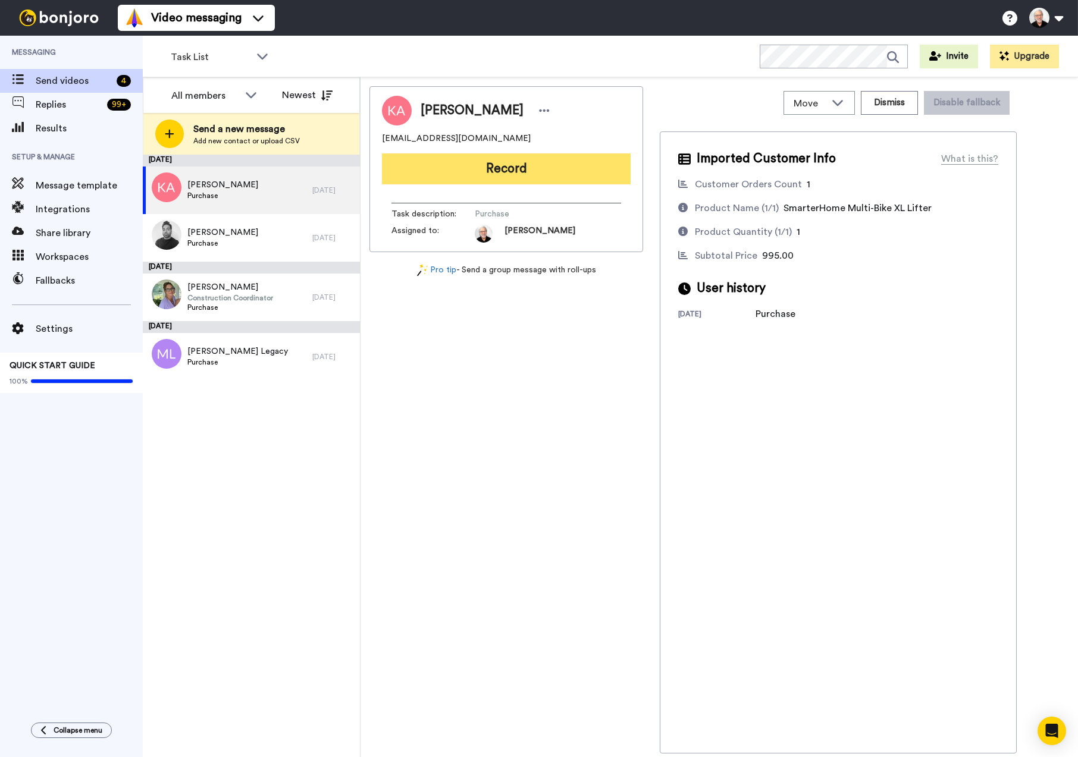
click at [521, 173] on button "Record" at bounding box center [506, 169] width 249 height 31
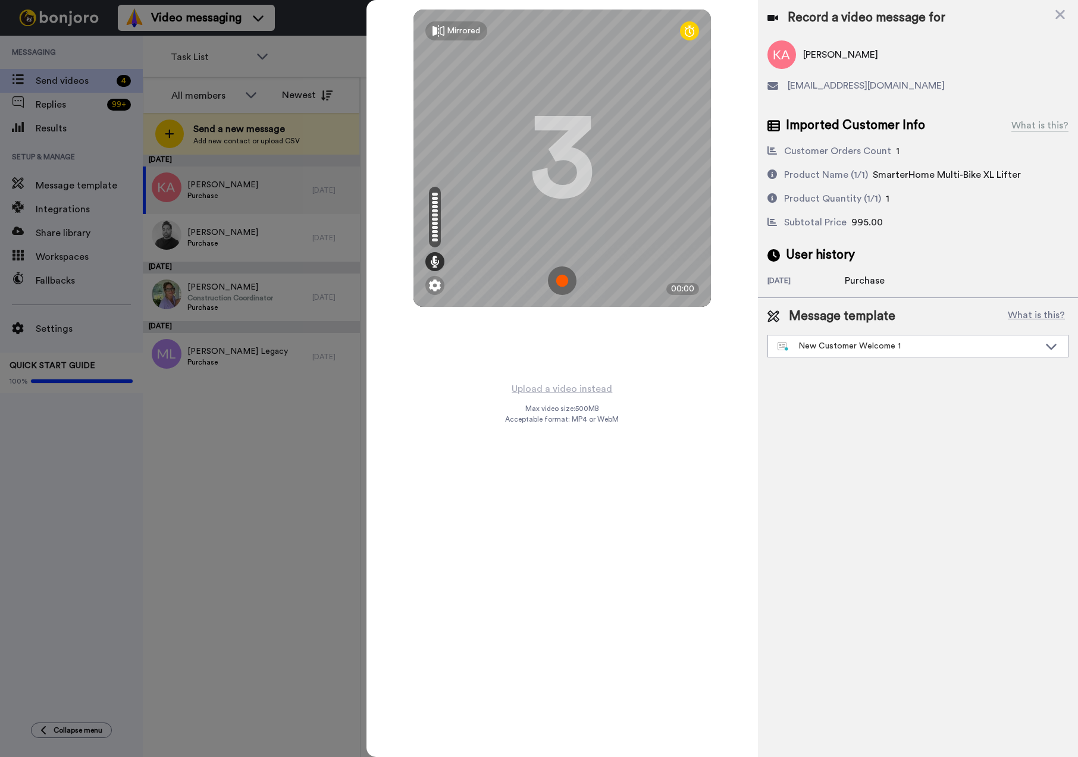
click at [556, 281] on img at bounding box center [562, 281] width 29 height 29
click at [549, 267] on img at bounding box center [562, 281] width 29 height 29
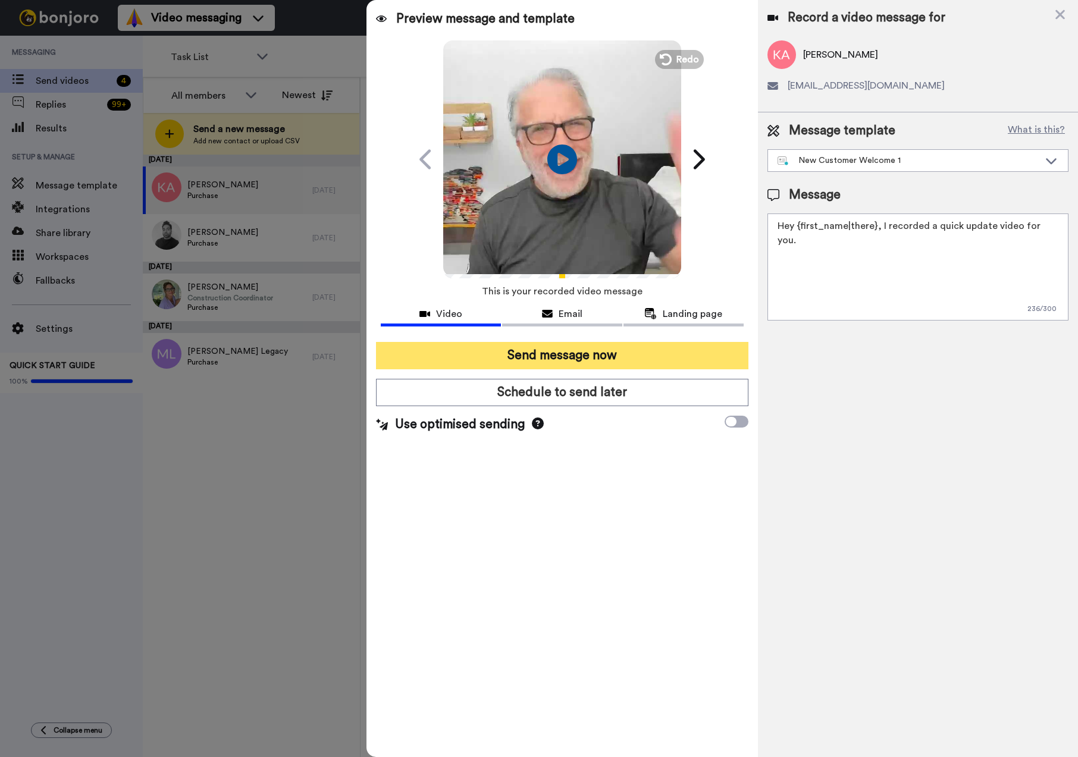
click at [549, 353] on button "Send message now" at bounding box center [562, 355] width 373 height 27
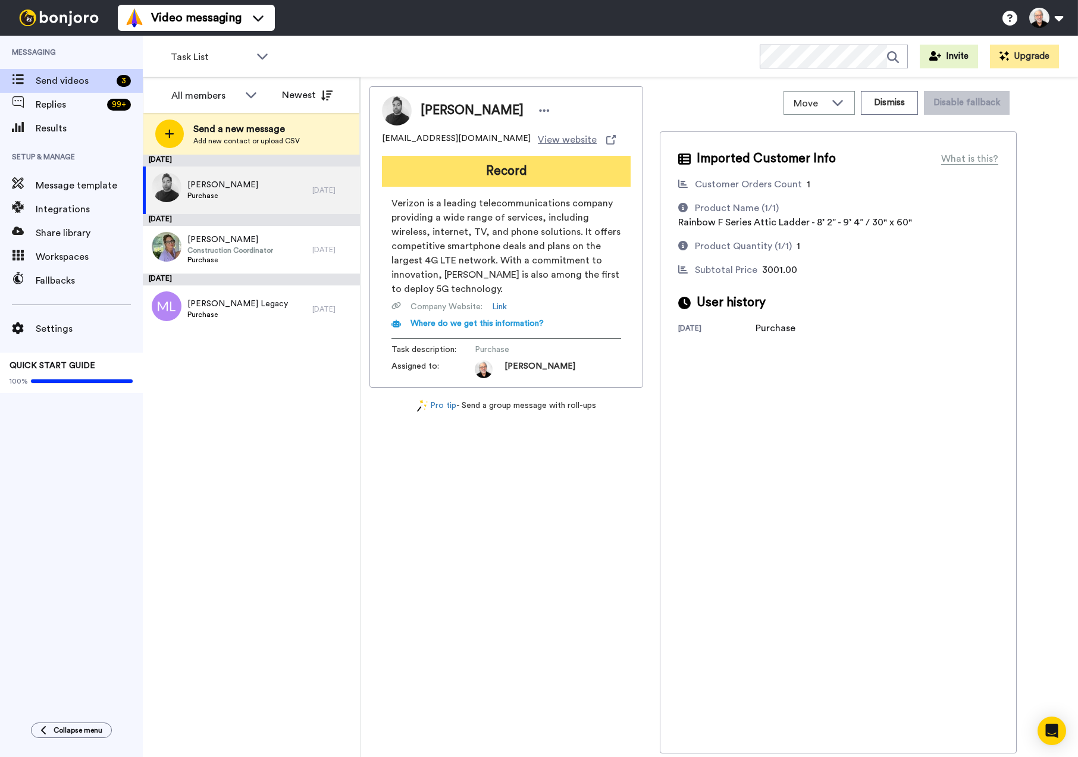
click at [507, 175] on button "Record" at bounding box center [506, 171] width 249 height 31
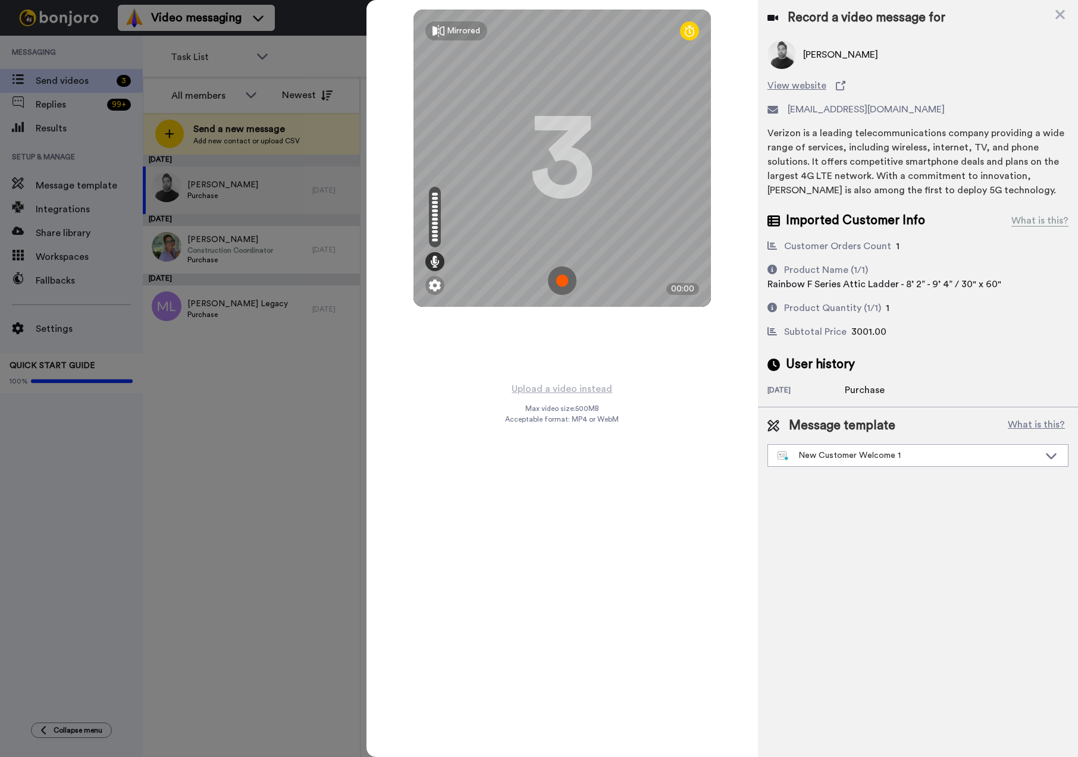
click at [561, 281] on img at bounding box center [562, 281] width 29 height 29
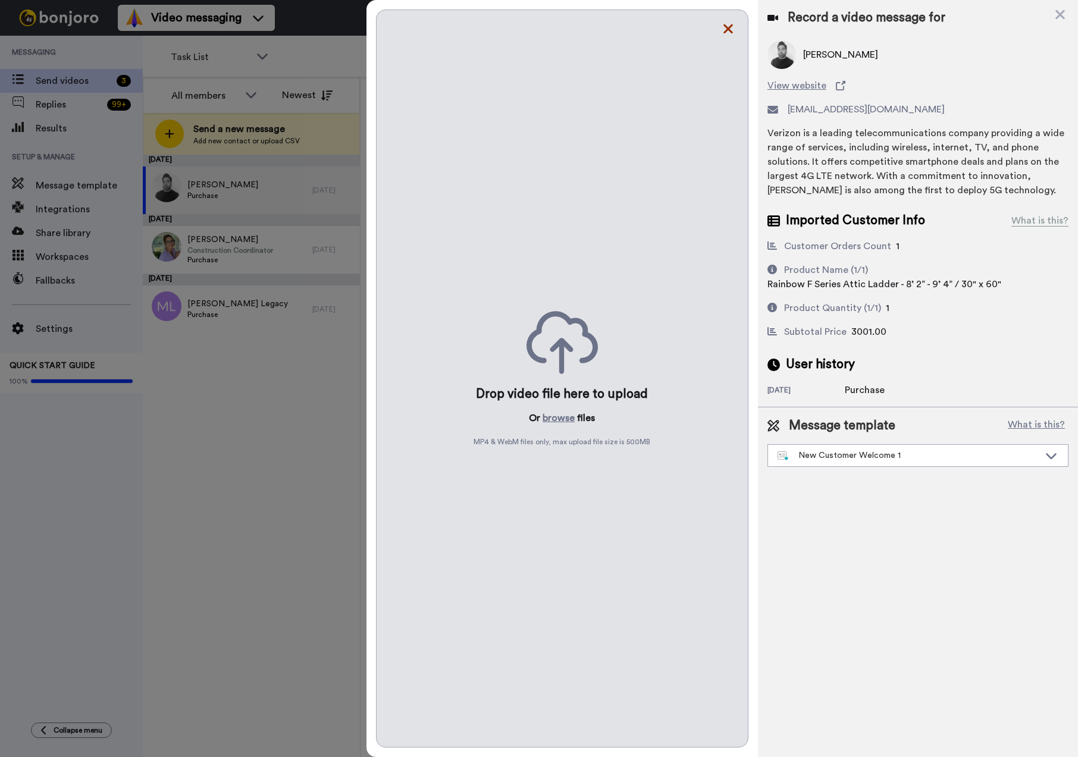
click at [722, 24] on icon at bounding box center [728, 28] width 12 height 15
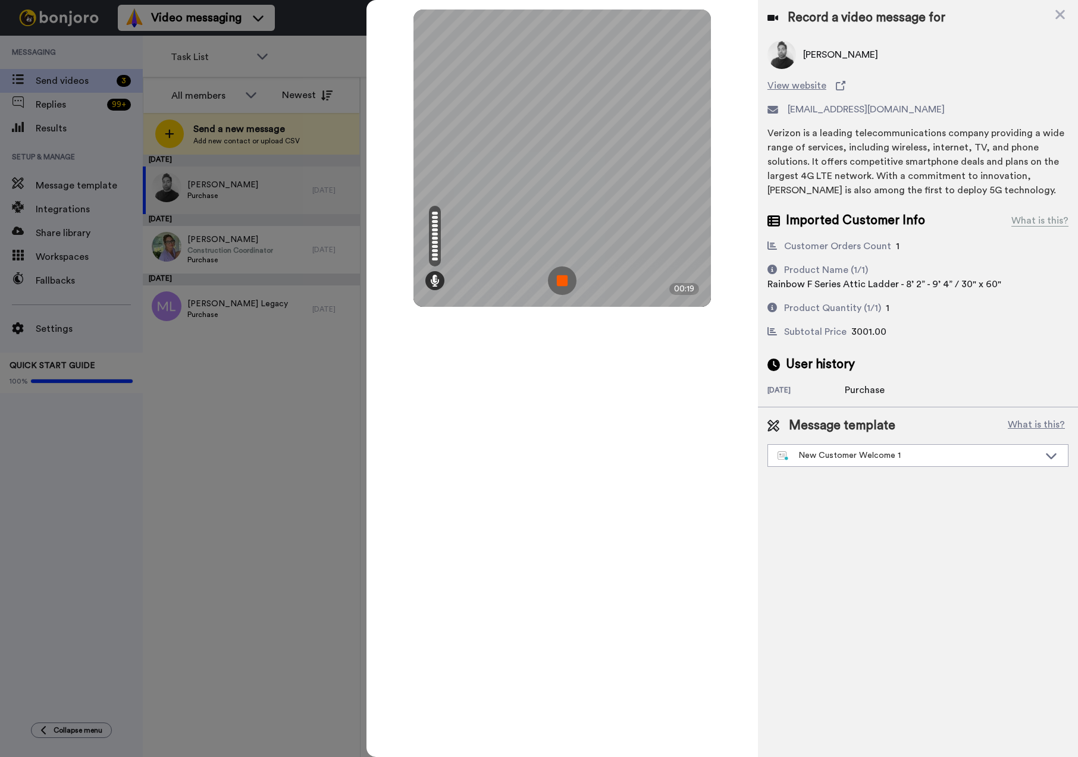
click at [559, 283] on img at bounding box center [562, 281] width 29 height 29
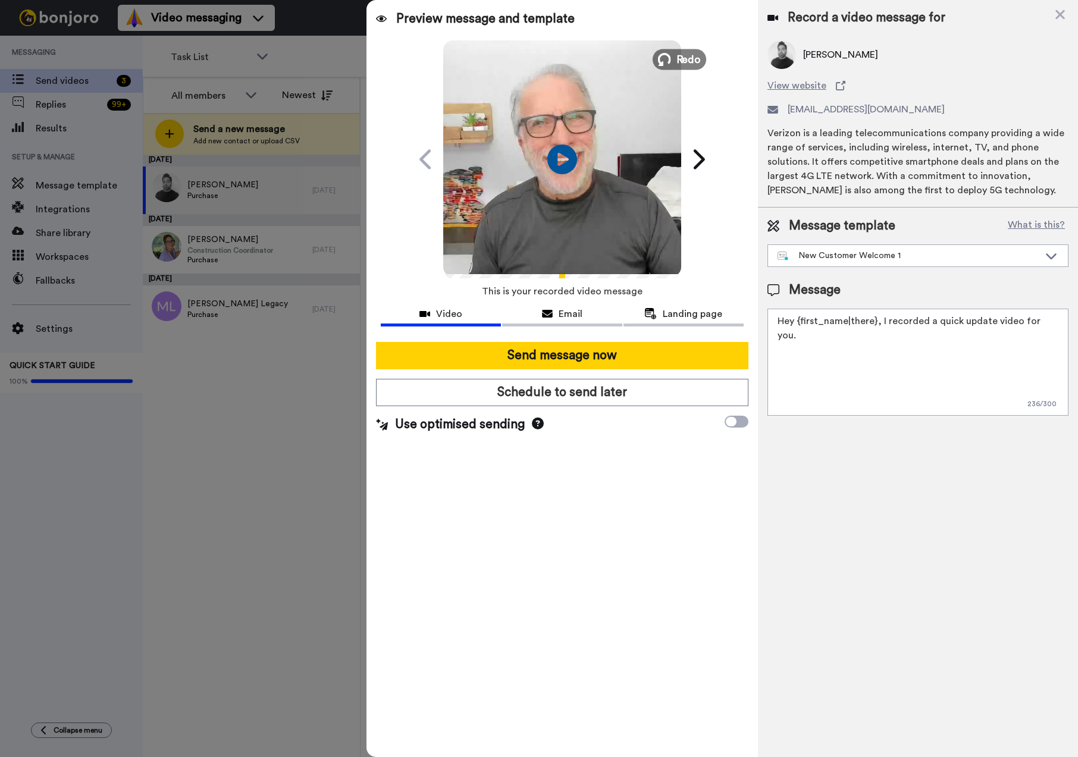
click at [678, 56] on span "Redo" at bounding box center [688, 58] width 25 height 15
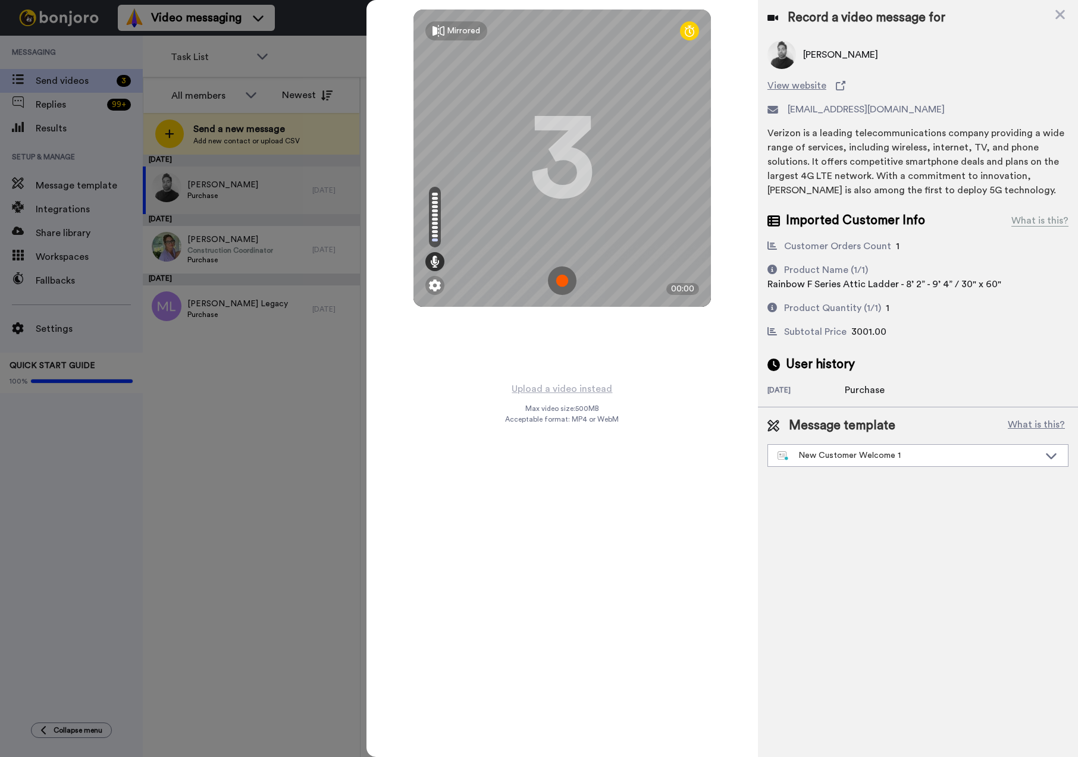
click at [564, 280] on img at bounding box center [562, 281] width 29 height 29
click at [565, 274] on img at bounding box center [562, 281] width 29 height 29
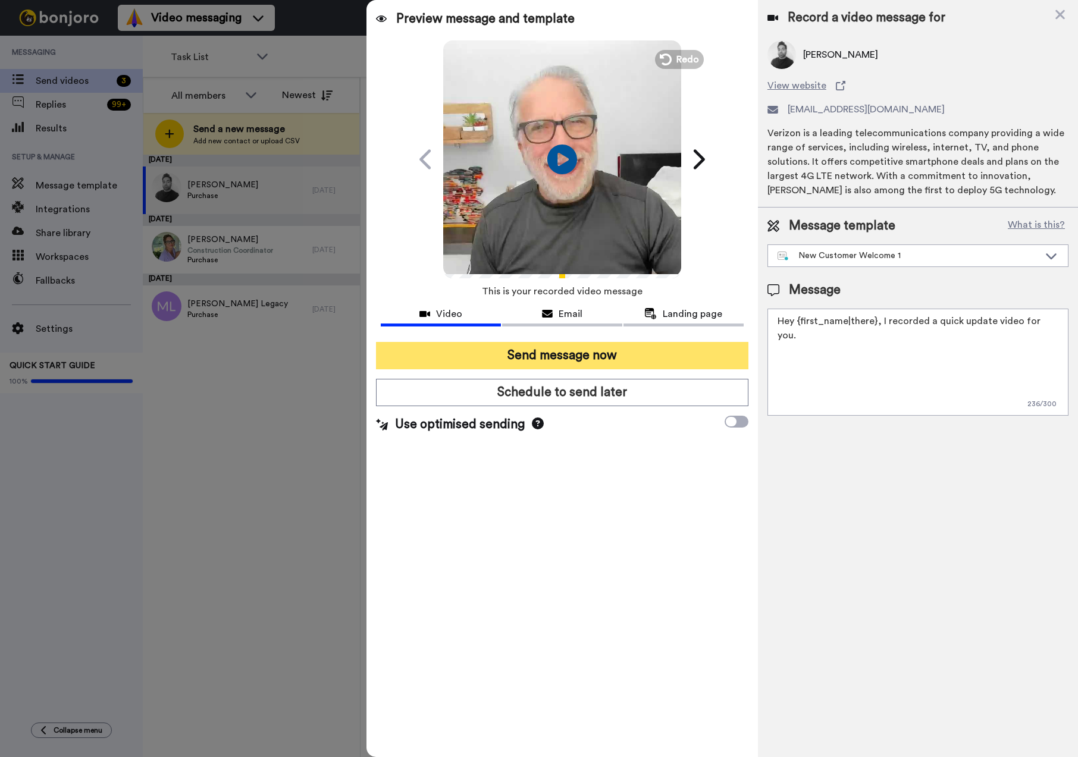
click at [558, 353] on button "Send message now" at bounding box center [562, 355] width 373 height 27
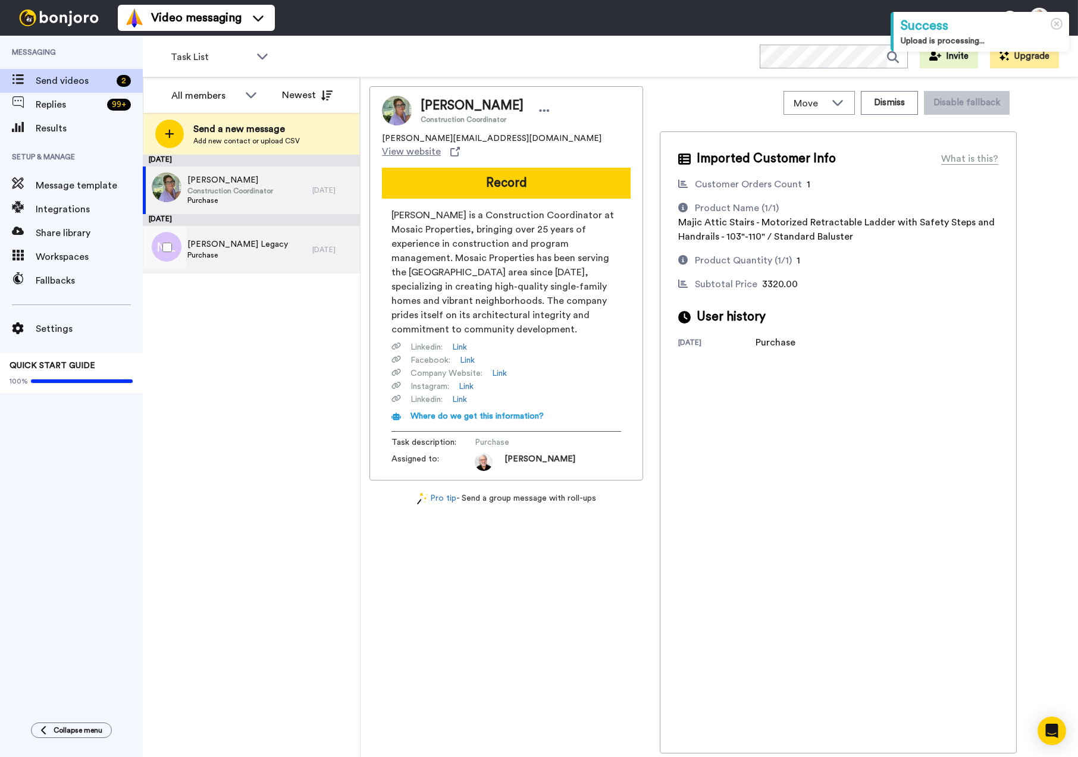
click at [208, 246] on span "[PERSON_NAME] Legacy" at bounding box center [237, 245] width 101 height 12
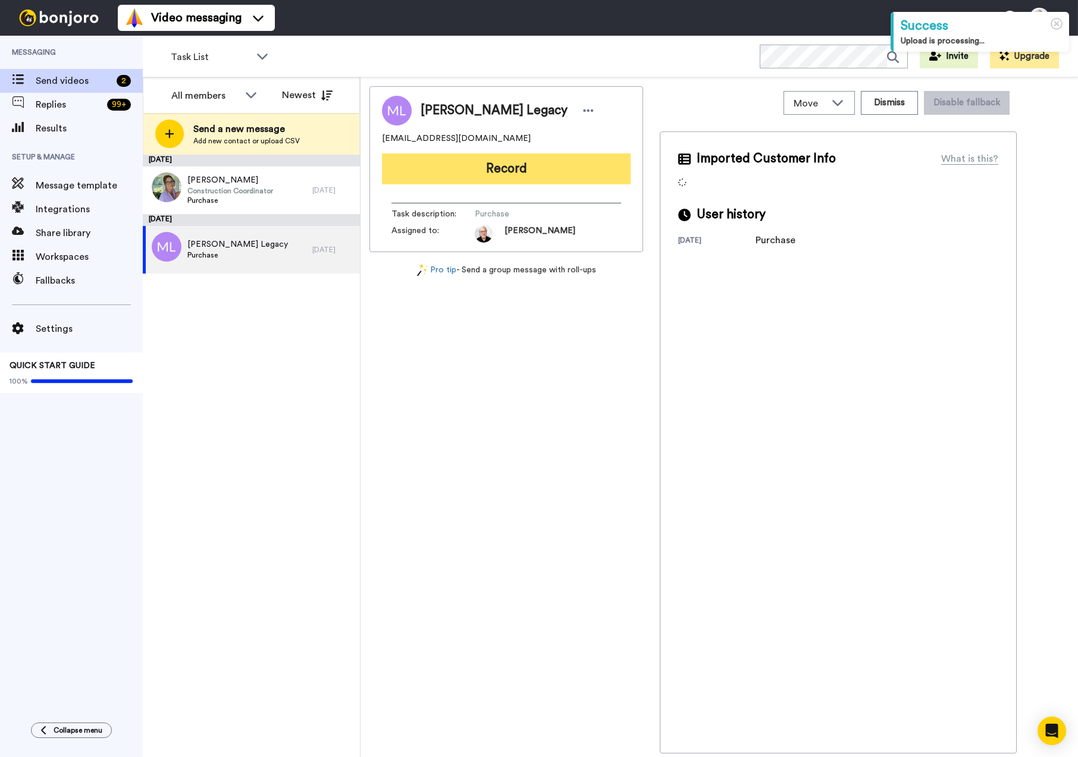
click at [518, 176] on button "Record" at bounding box center [506, 169] width 249 height 31
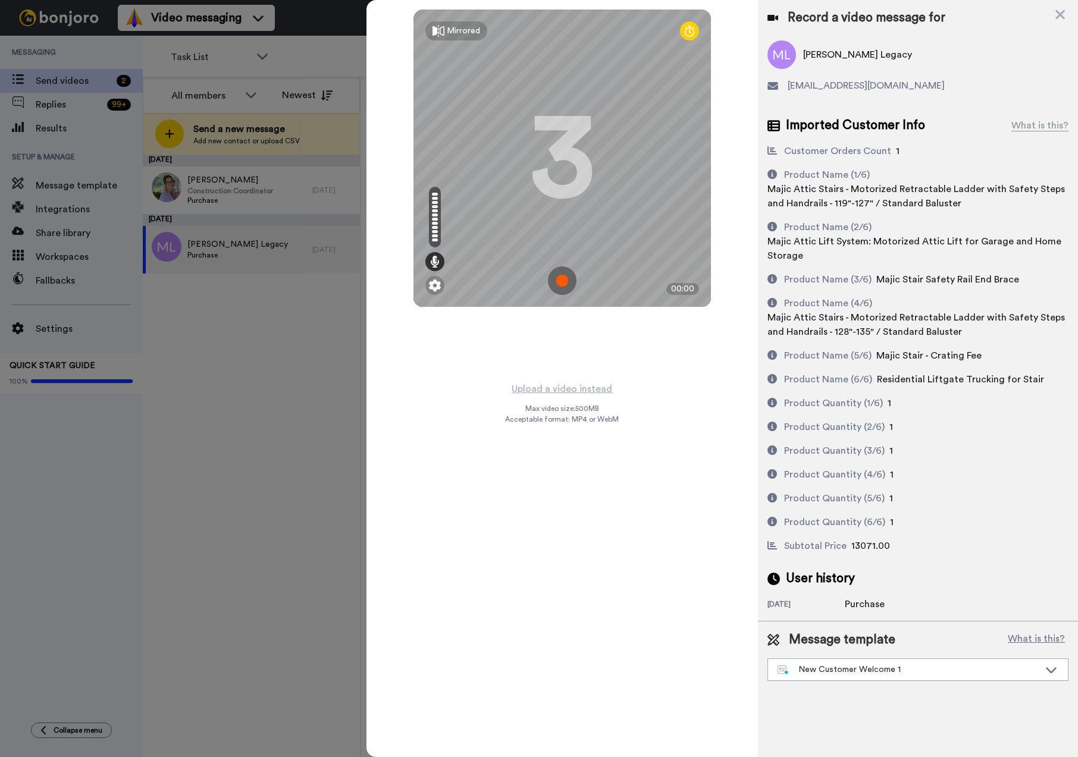
click at [562, 279] on img at bounding box center [562, 281] width 29 height 29
click at [562, 282] on img at bounding box center [562, 281] width 29 height 29
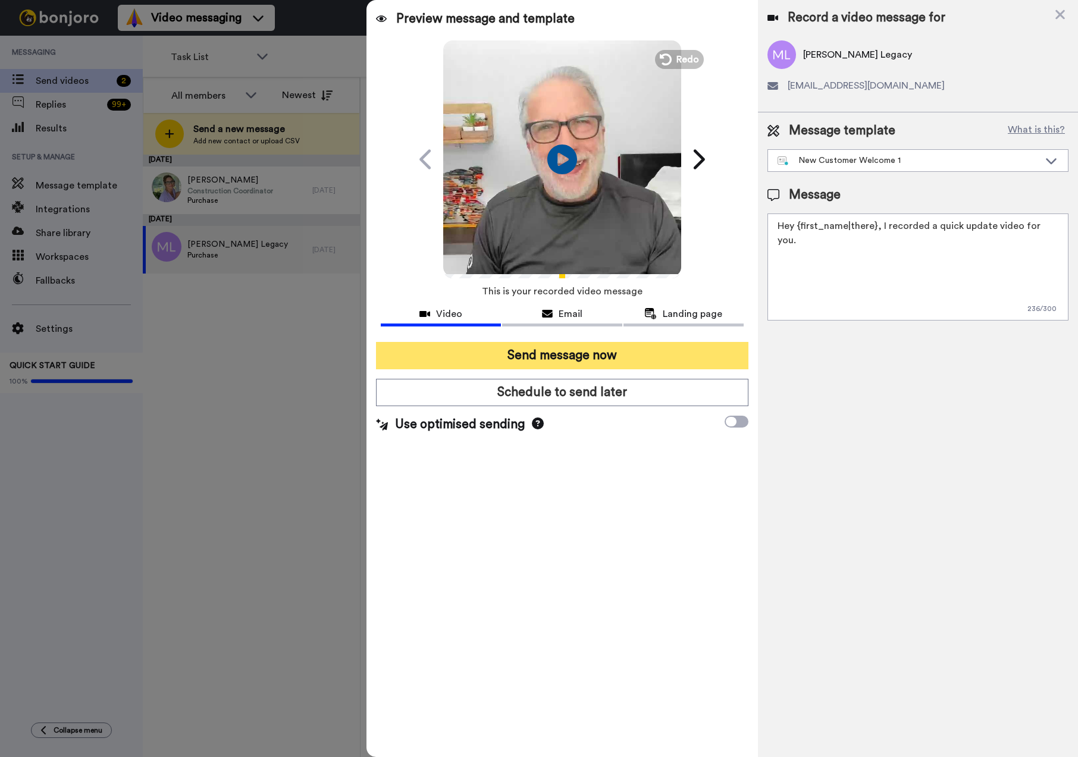
click at [545, 352] on button "Send message now" at bounding box center [562, 355] width 373 height 27
